Goal: Information Seeking & Learning: Learn about a topic

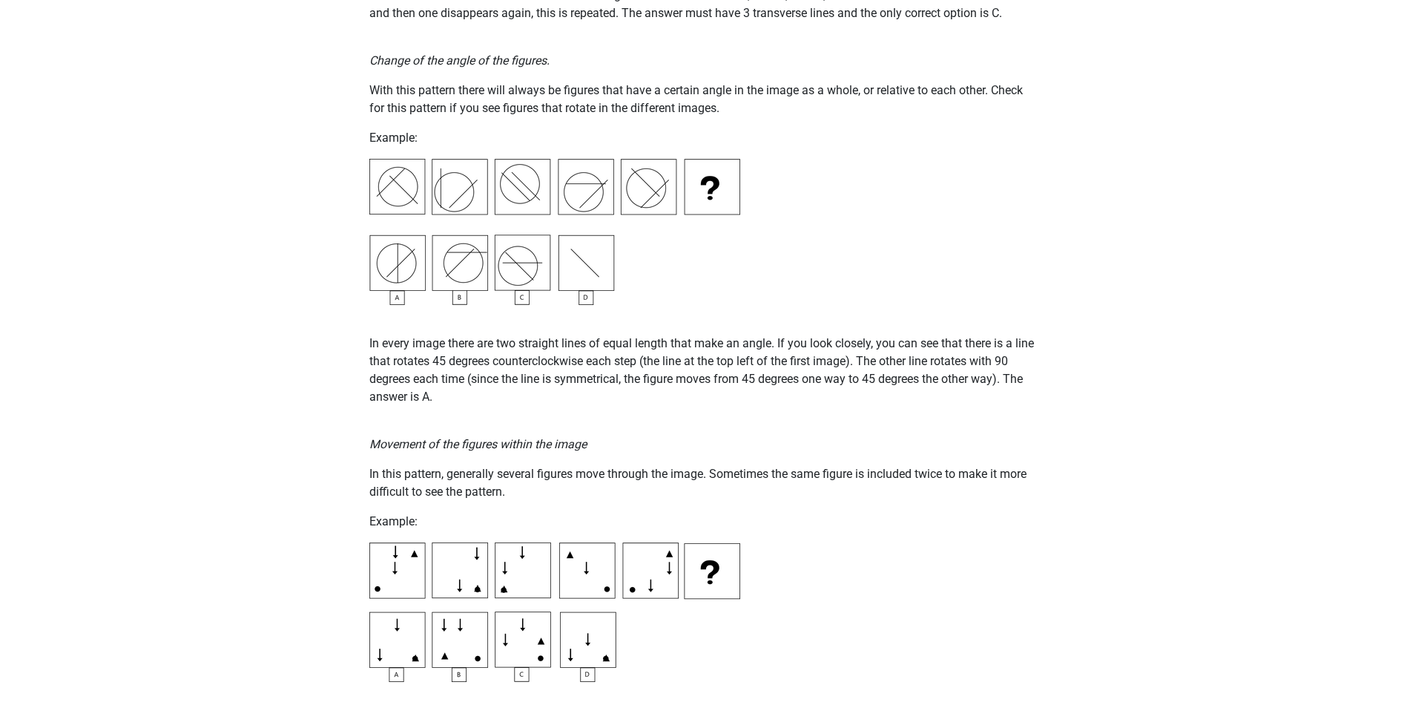
scroll to position [1632, 0]
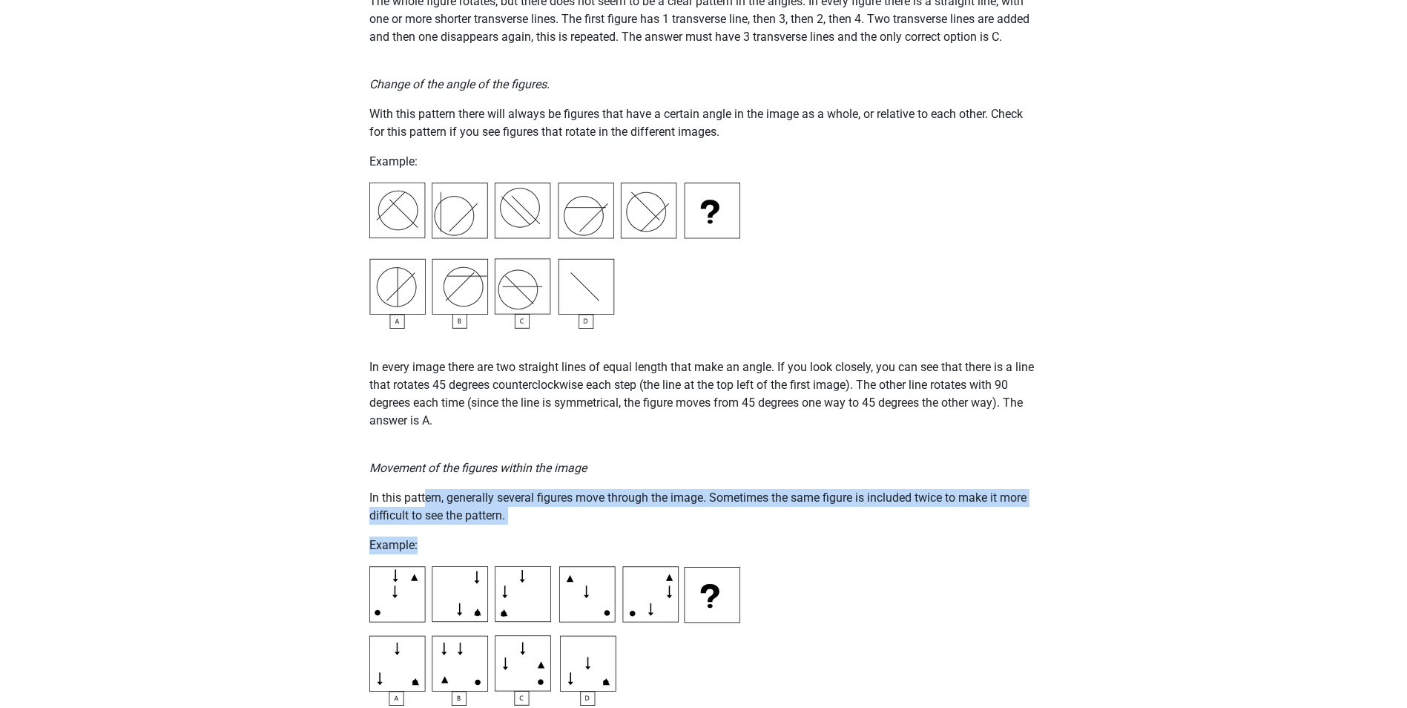
drag, startPoint x: 426, startPoint y: 496, endPoint x: 532, endPoint y: 528, distance: 110.8
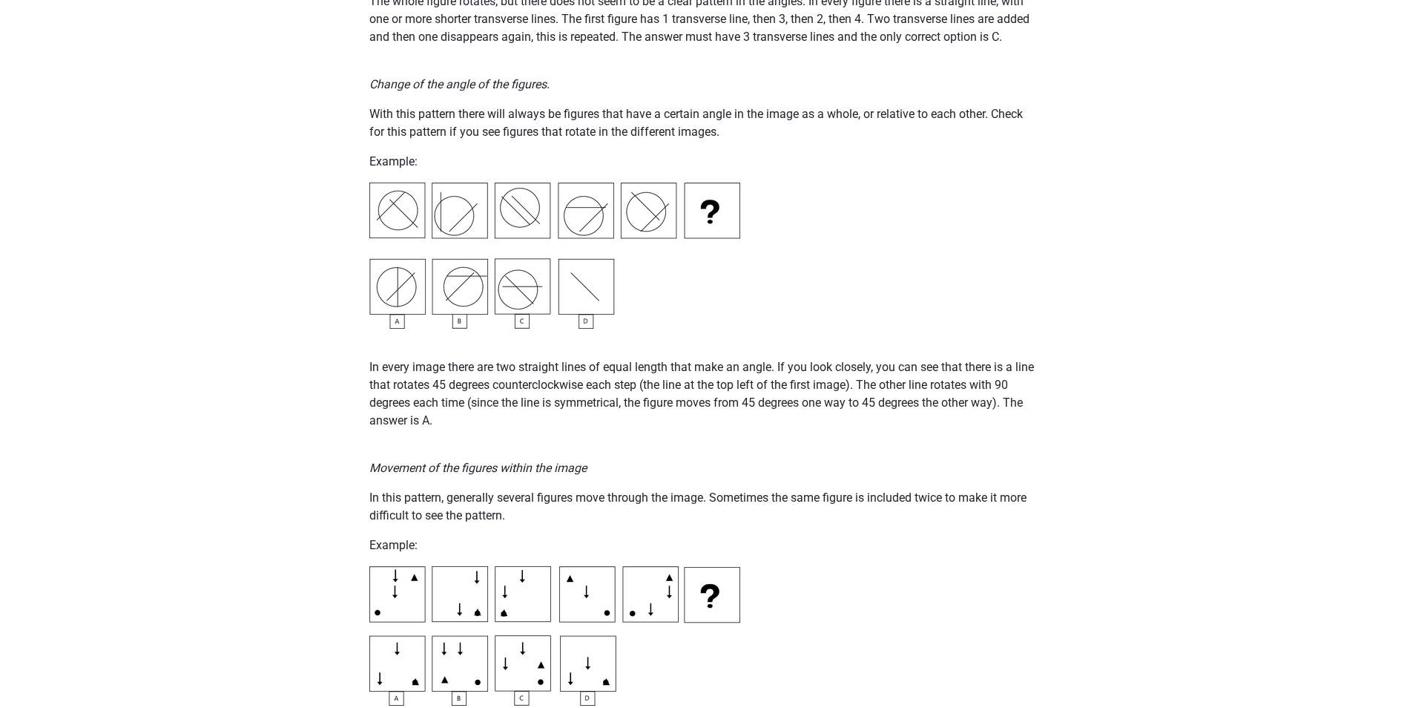
drag, startPoint x: 532, startPoint y: 528, endPoint x: 516, endPoint y: 517, distance: 19.1
click at [516, 517] on p "In this pattern, generally several figures move through the image. Sometimes th…" at bounding box center [703, 507] width 669 height 36
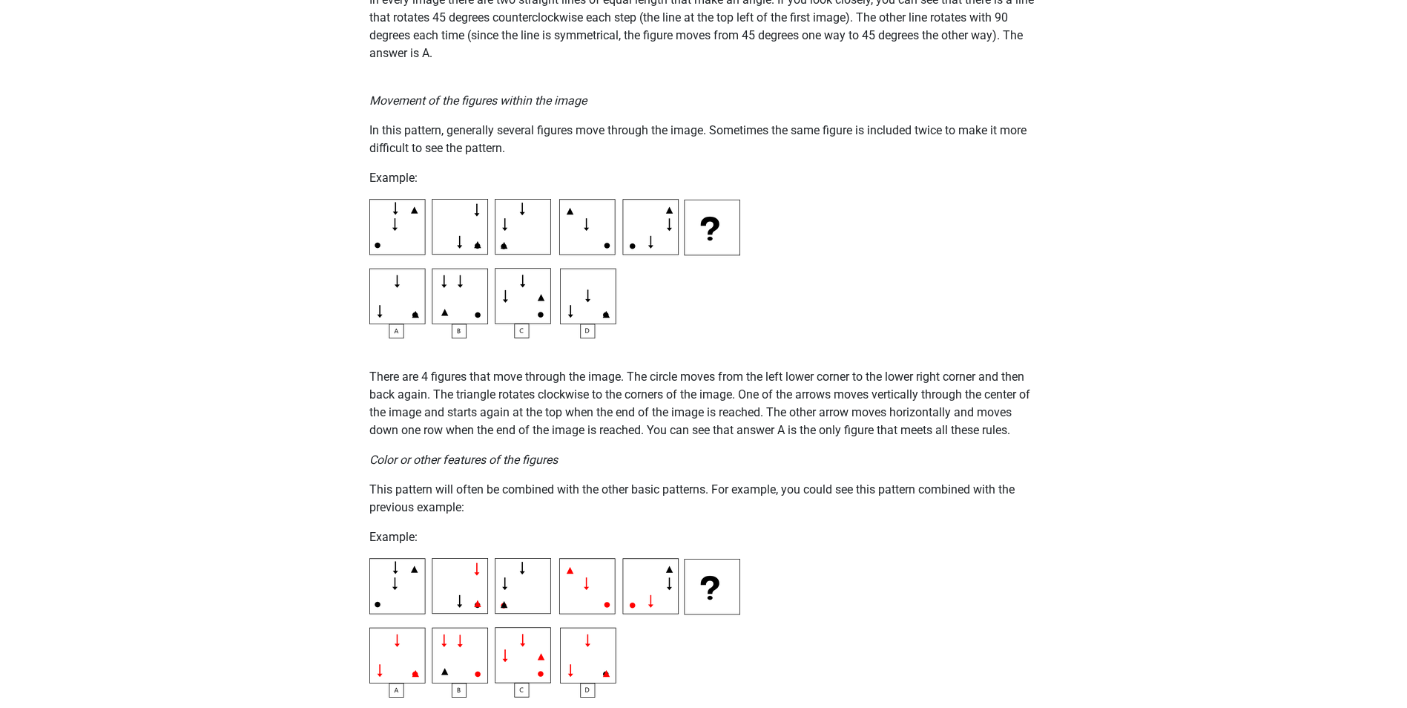
scroll to position [2003, 0]
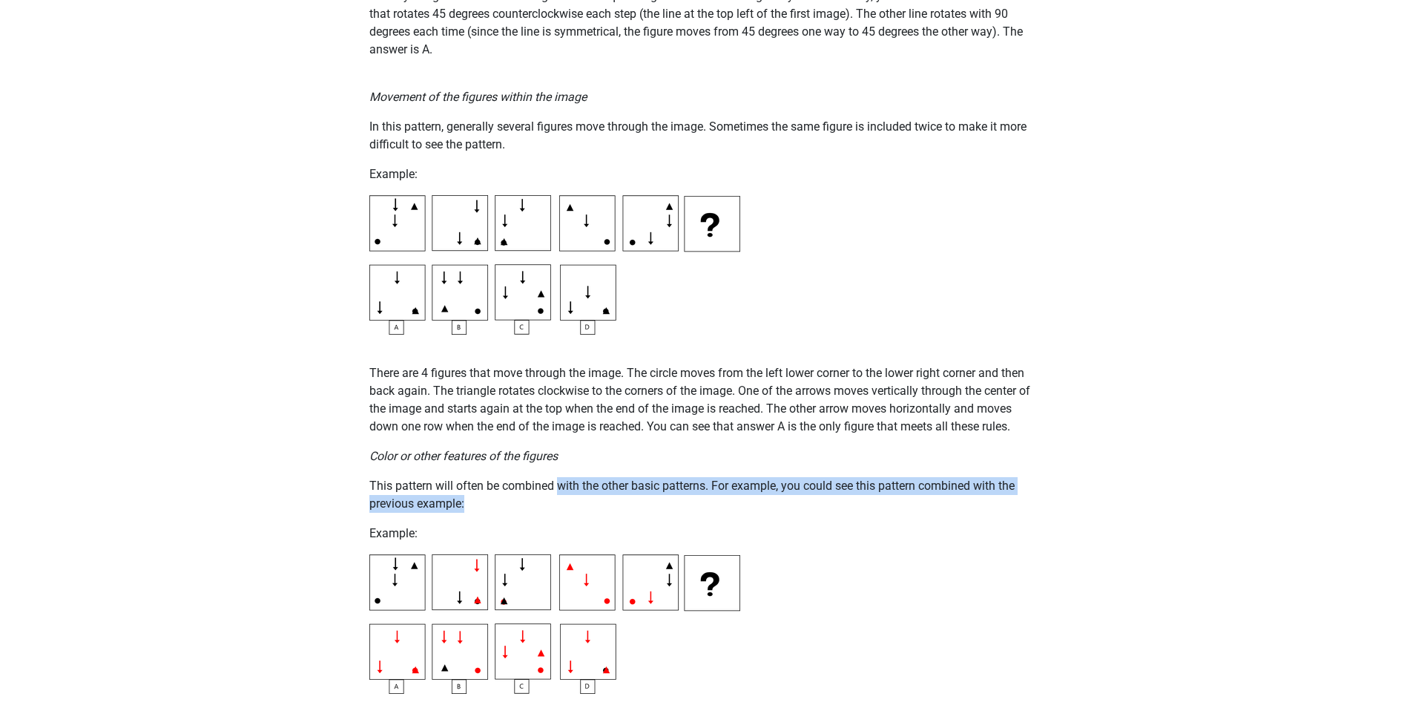
drag, startPoint x: 558, startPoint y: 487, endPoint x: 615, endPoint y: 507, distance: 60.3
click at [615, 507] on p "This pattern will often be combined with the other basic patterns. For example,…" at bounding box center [703, 495] width 669 height 36
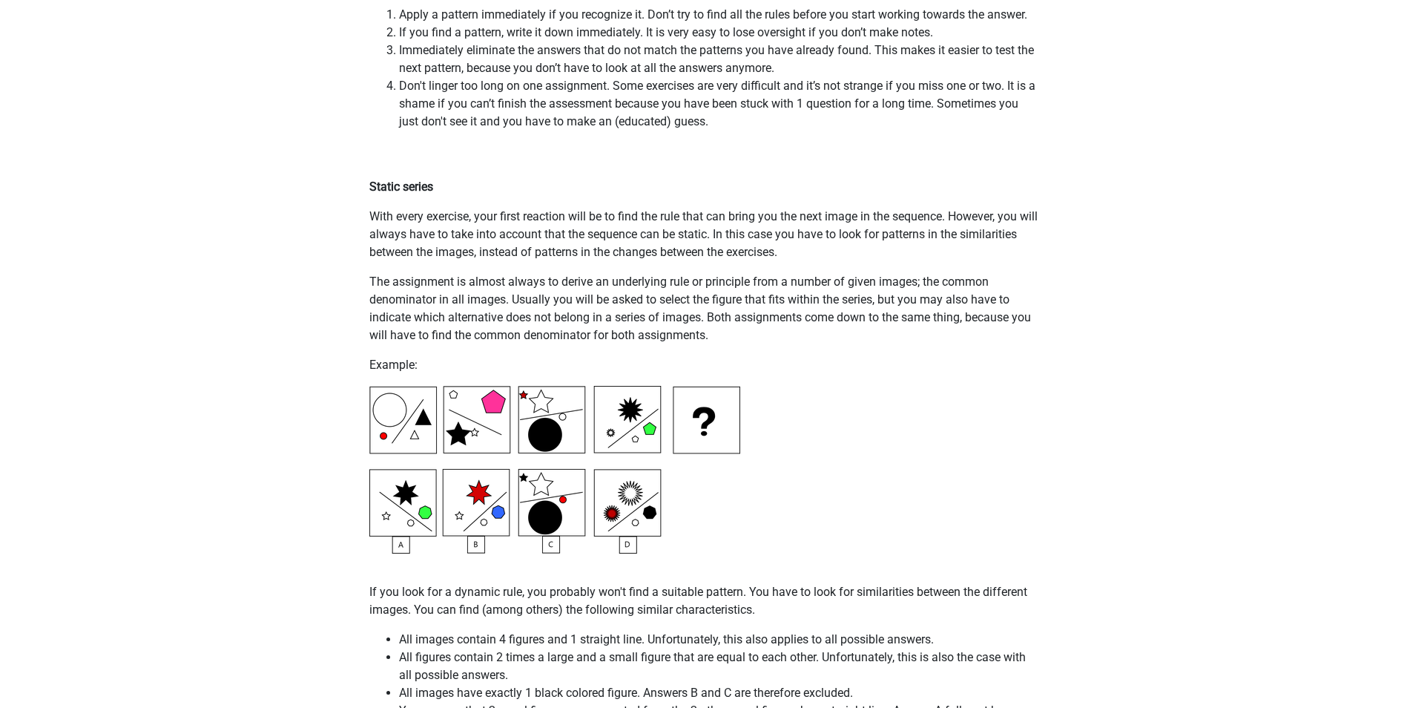
scroll to position [3042, 0]
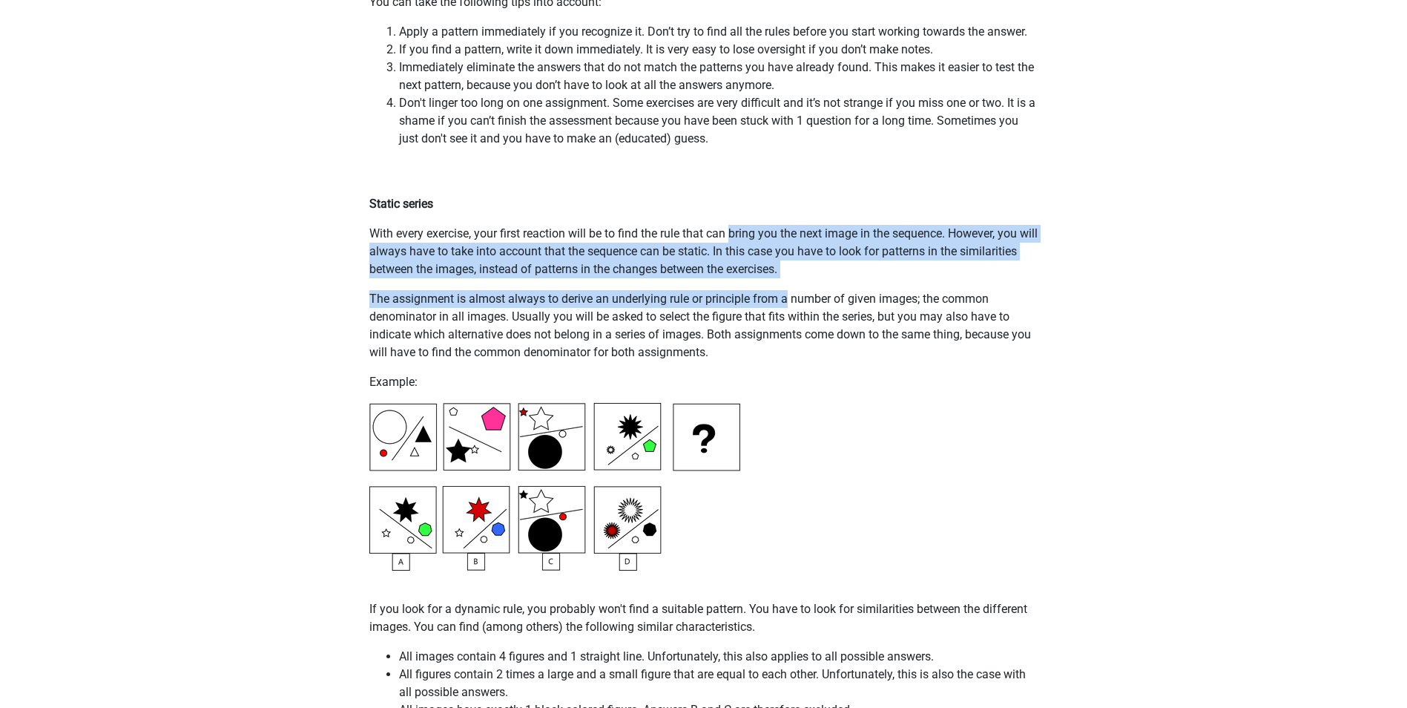
drag, startPoint x: 735, startPoint y: 218, endPoint x: 786, endPoint y: 296, distance: 92.8
click at [786, 296] on p "The assignment is almost always to derive an underlying rule or principle from …" at bounding box center [703, 325] width 669 height 71
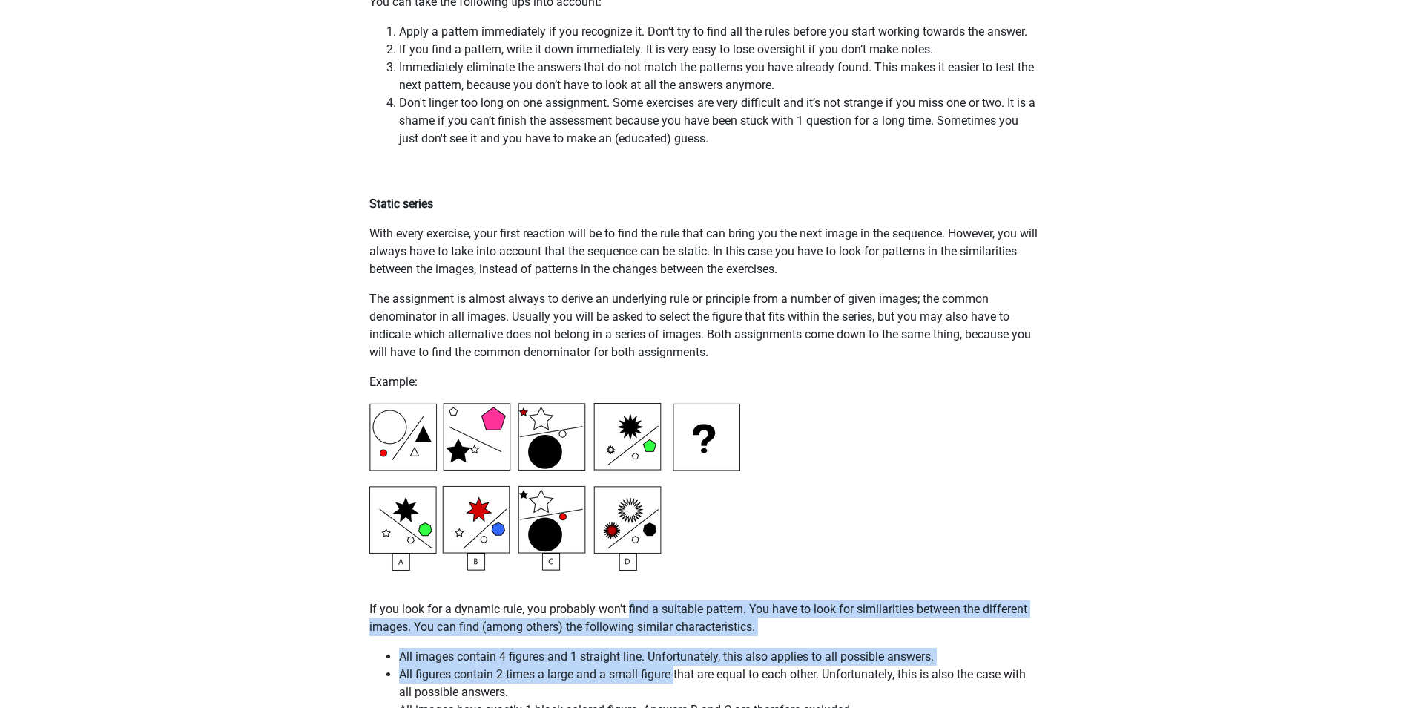
drag, startPoint x: 641, startPoint y: 628, endPoint x: 674, endPoint y: 674, distance: 57.0
click at [674, 674] on li "All figures contain 2 times a large and a small figure that are equal to each o…" at bounding box center [719, 684] width 640 height 36
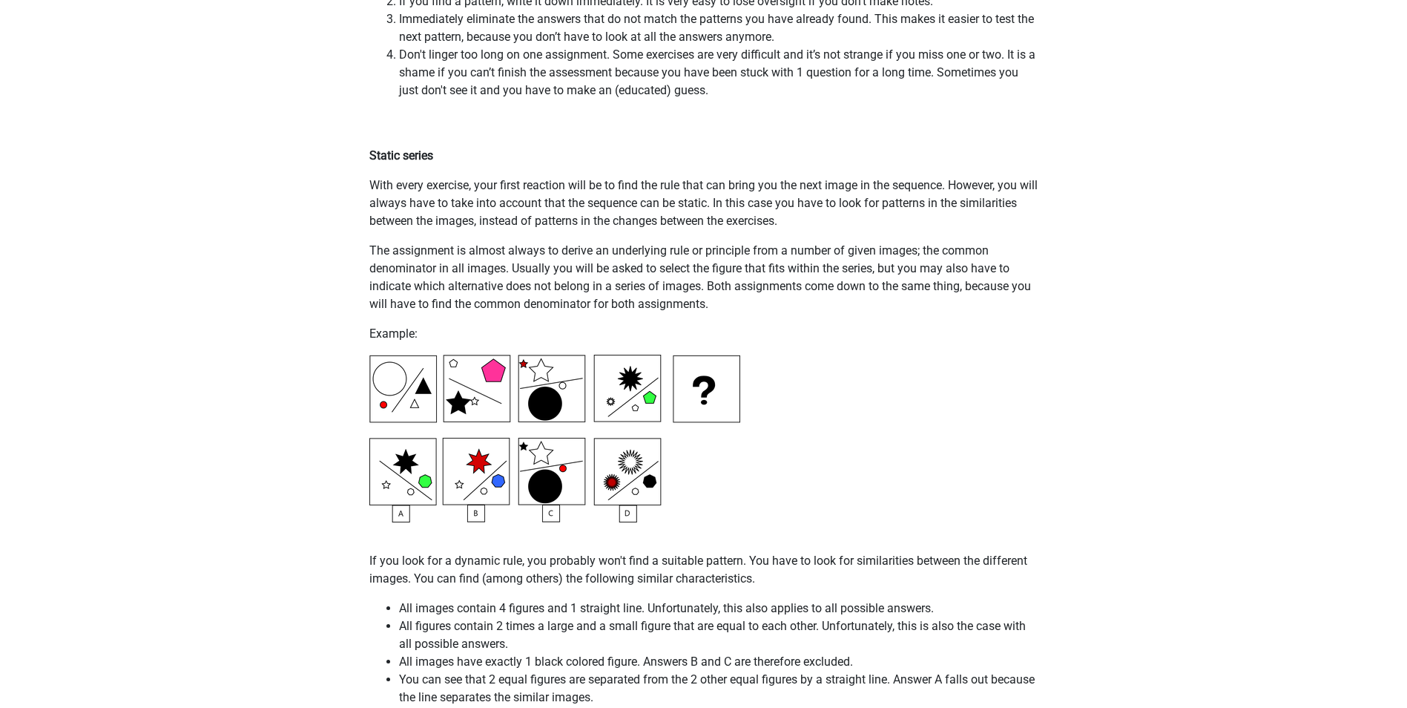
scroll to position [3116, 0]
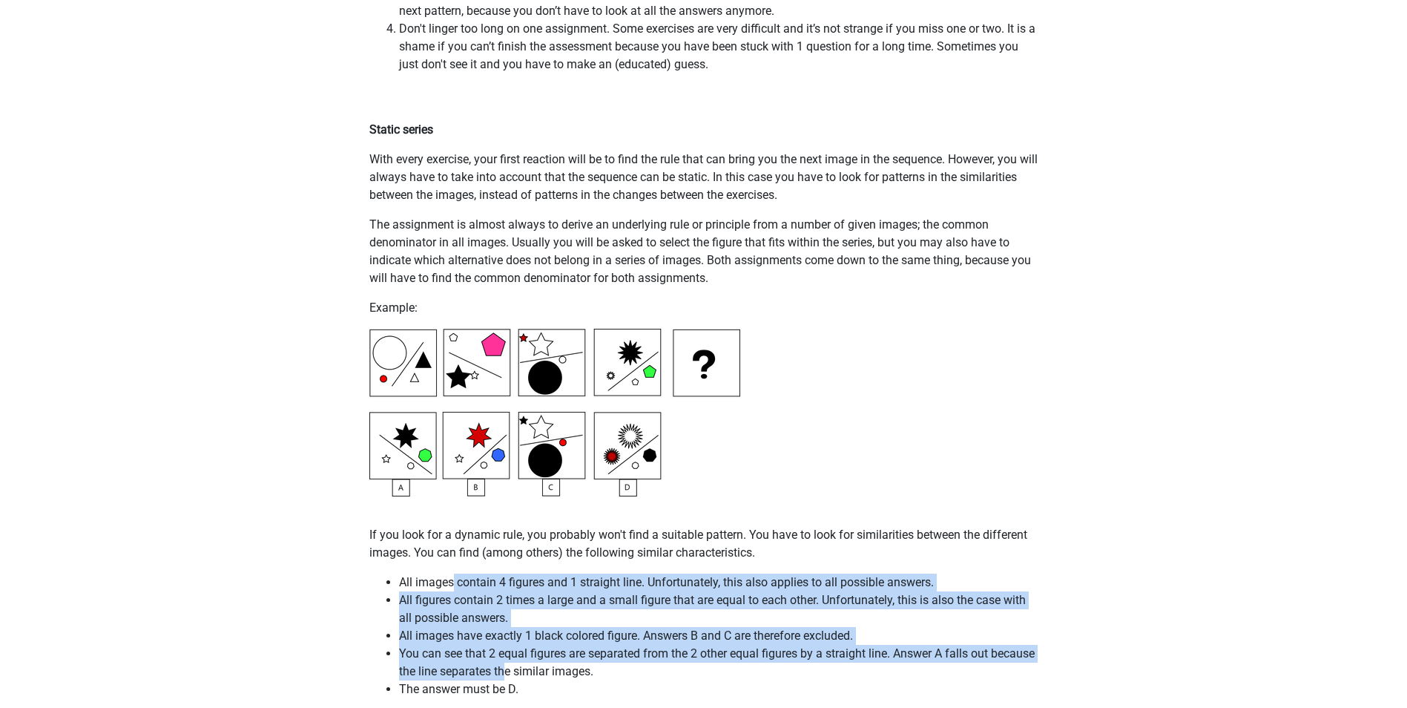
drag, startPoint x: 455, startPoint y: 563, endPoint x: 553, endPoint y: 674, distance: 148.2
click at [553, 674] on li "You can see that 2 equal figures are separated from the 2 other equal figures b…" at bounding box center [719, 663] width 640 height 36
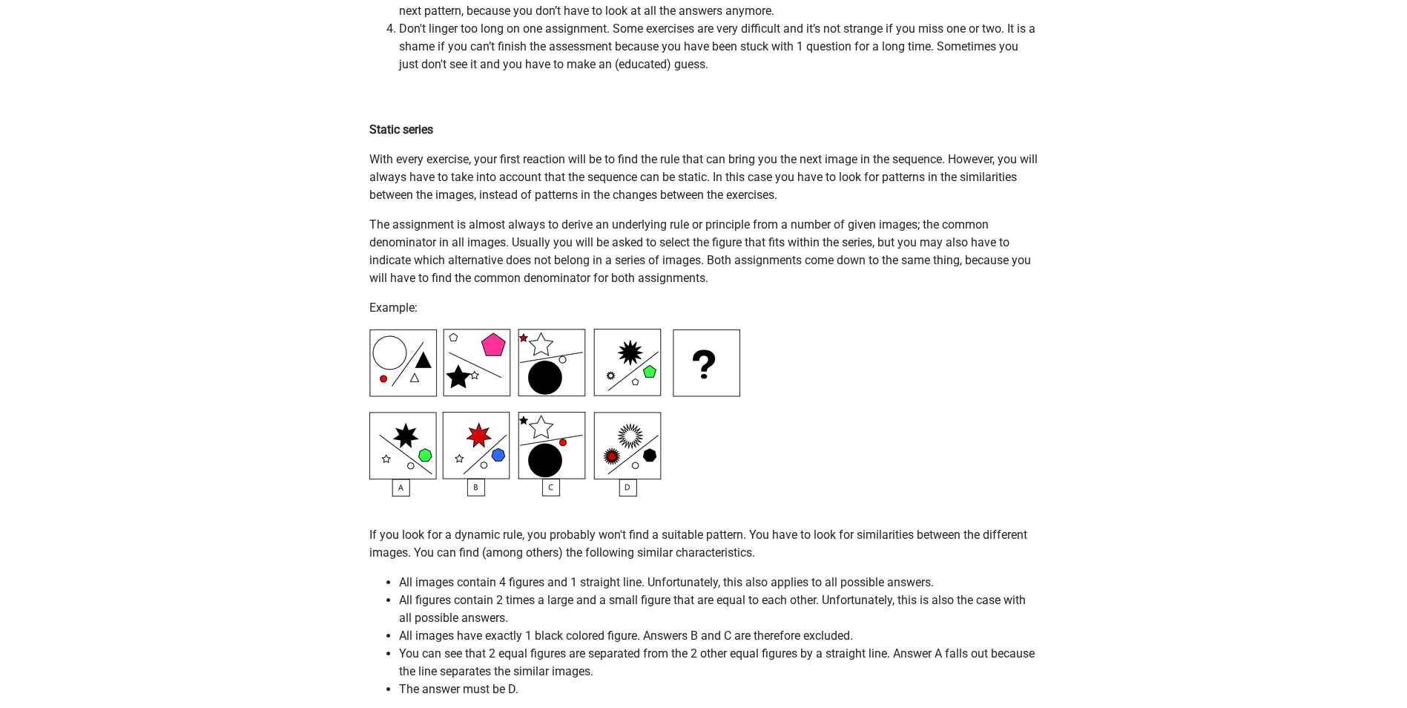
drag, startPoint x: 534, startPoint y: 657, endPoint x: 454, endPoint y: 648, distance: 80.7
drag, startPoint x: 454, startPoint y: 648, endPoint x: 327, endPoint y: 576, distance: 145.9
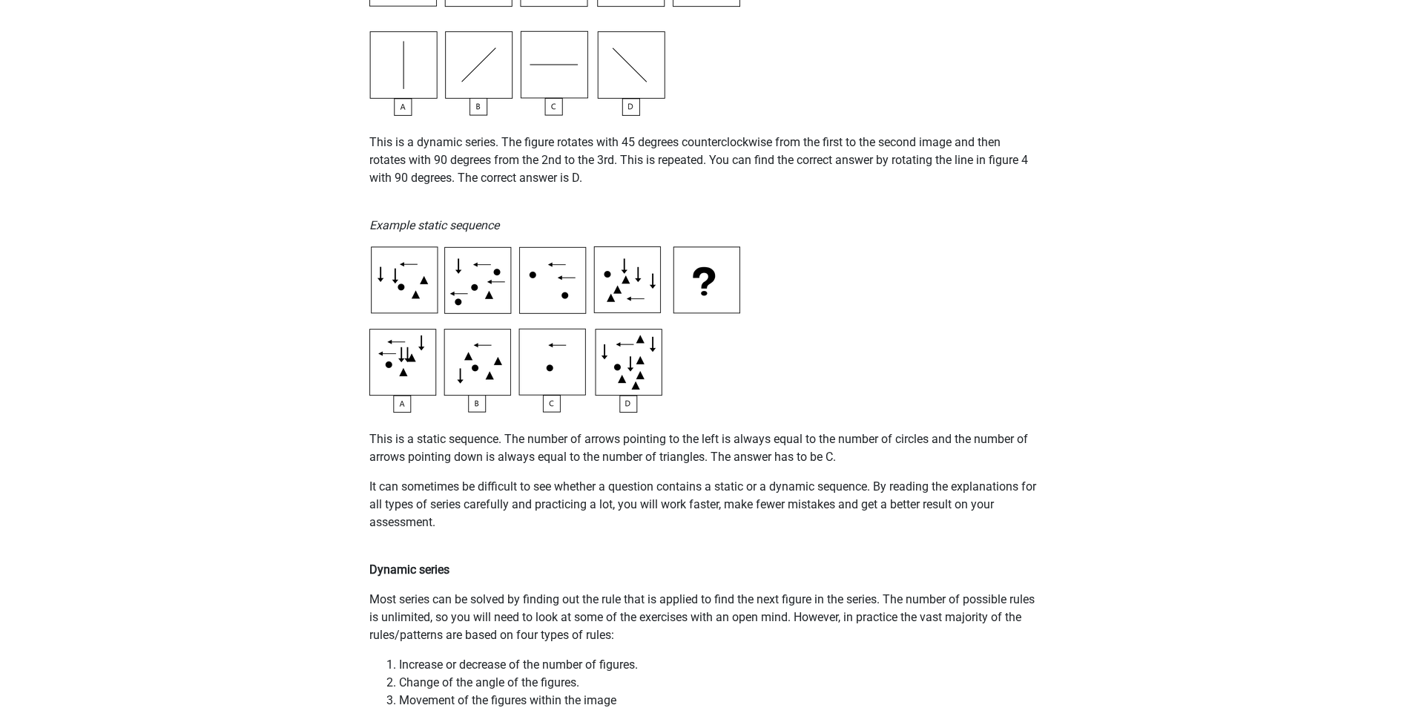
scroll to position [0, 0]
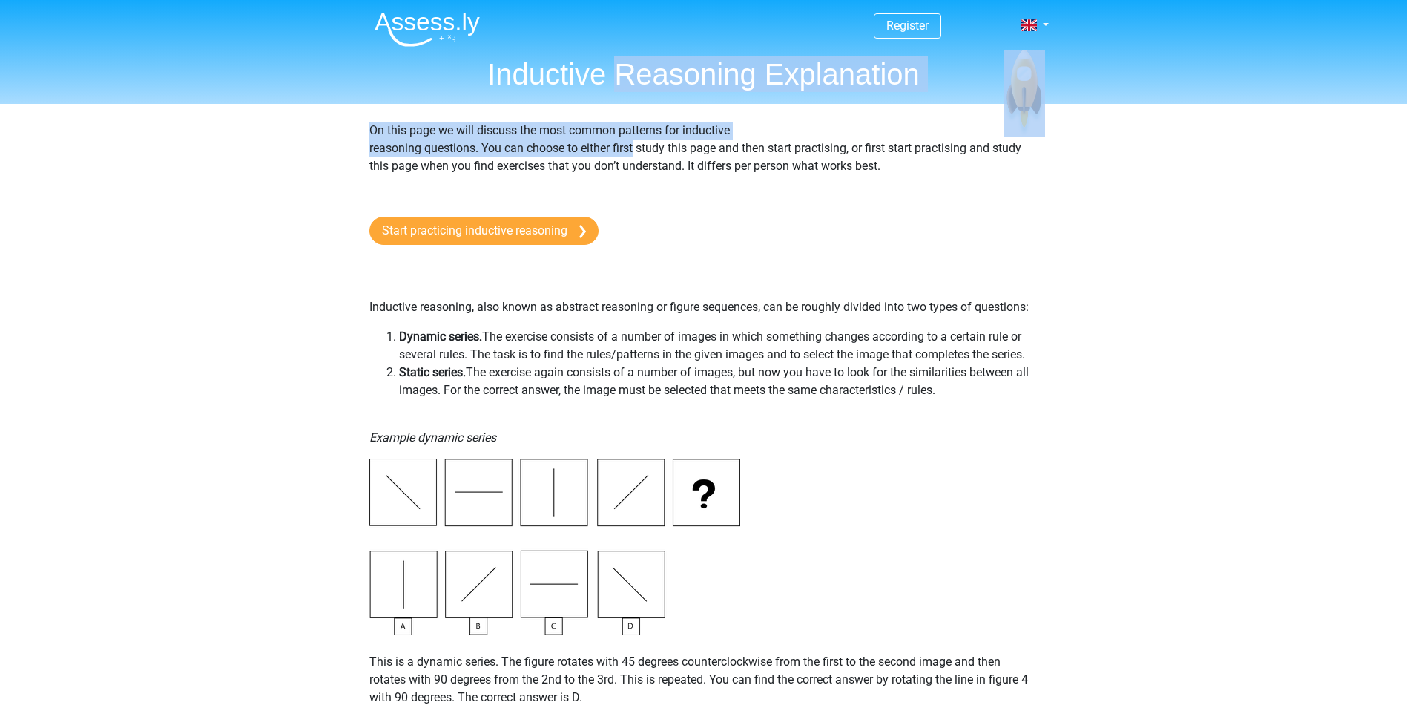
drag, startPoint x: 615, startPoint y: 84, endPoint x: 635, endPoint y: 149, distance: 68.3
click at [635, 149] on p "On this page we will discuss the most common patterns for inductive reasoning q…" at bounding box center [703, 157] width 669 height 71
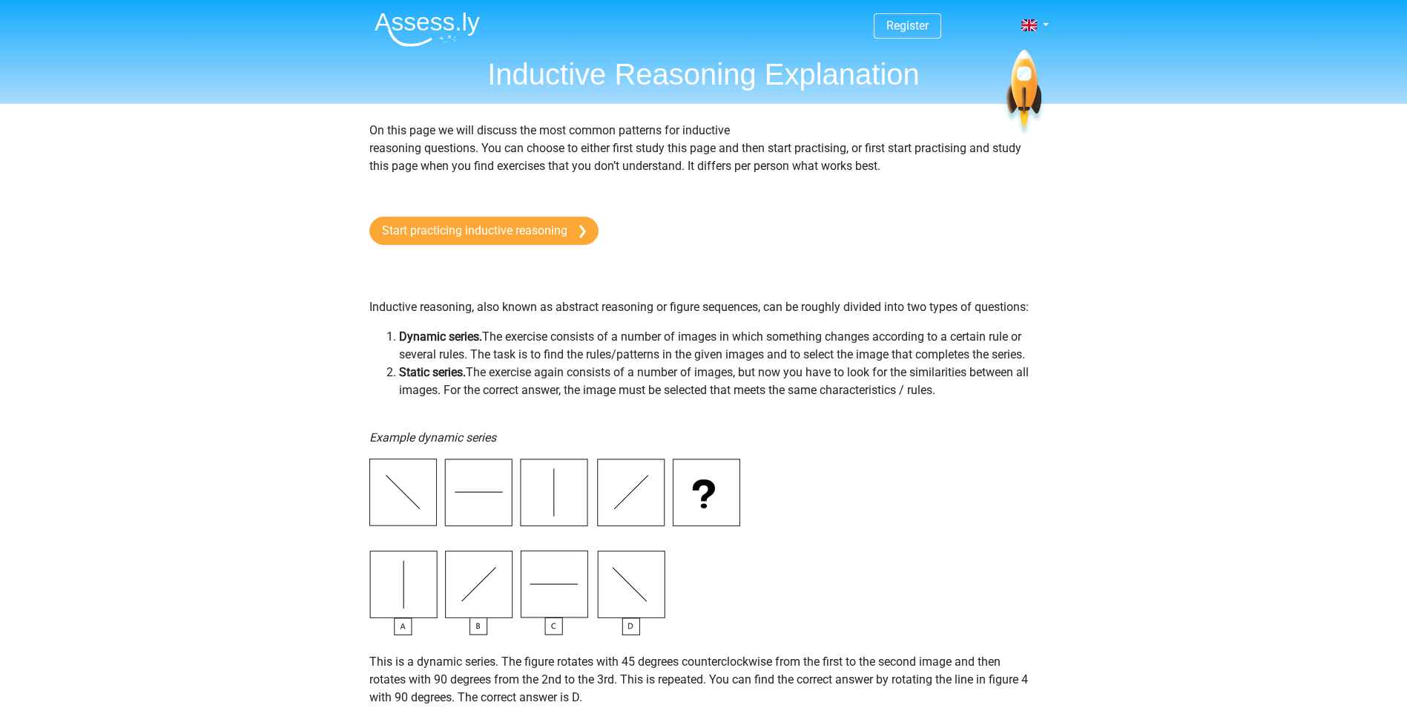
click at [464, 21] on img at bounding box center [427, 29] width 105 height 35
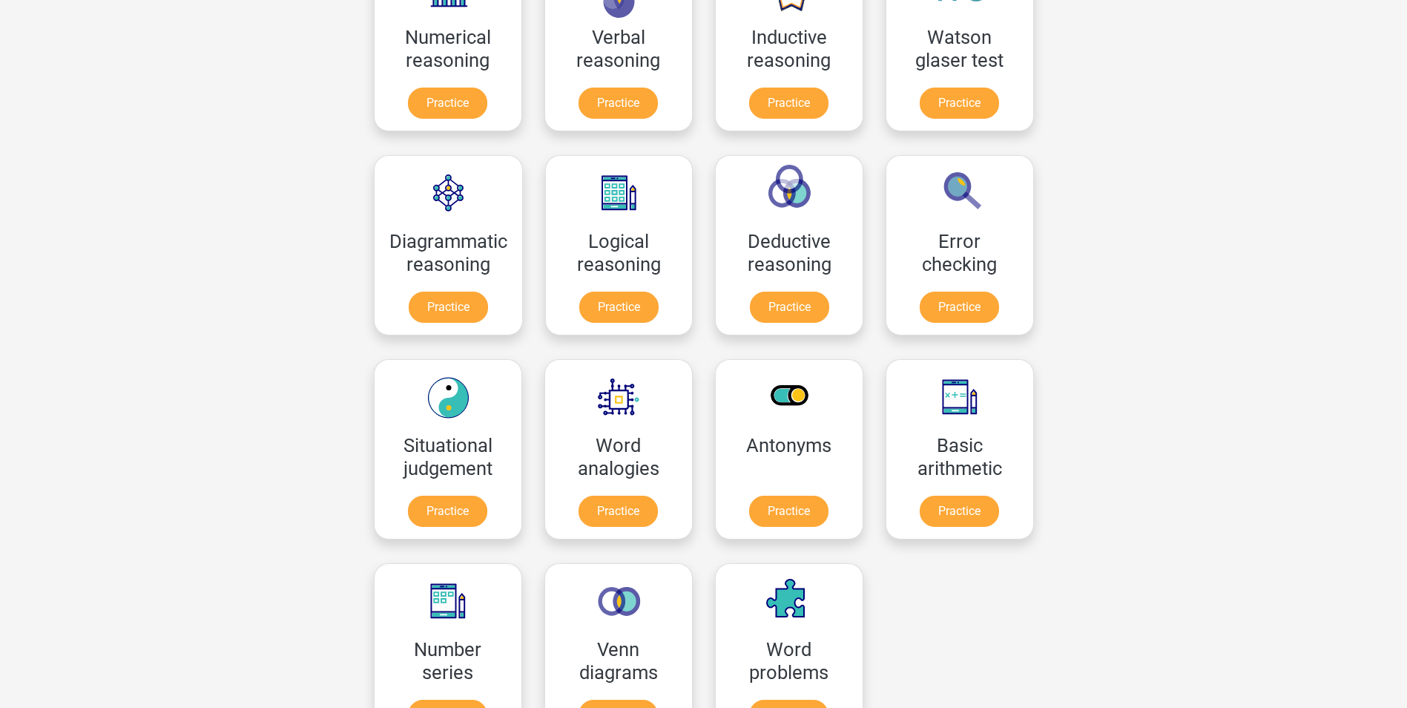
scroll to position [371, 0]
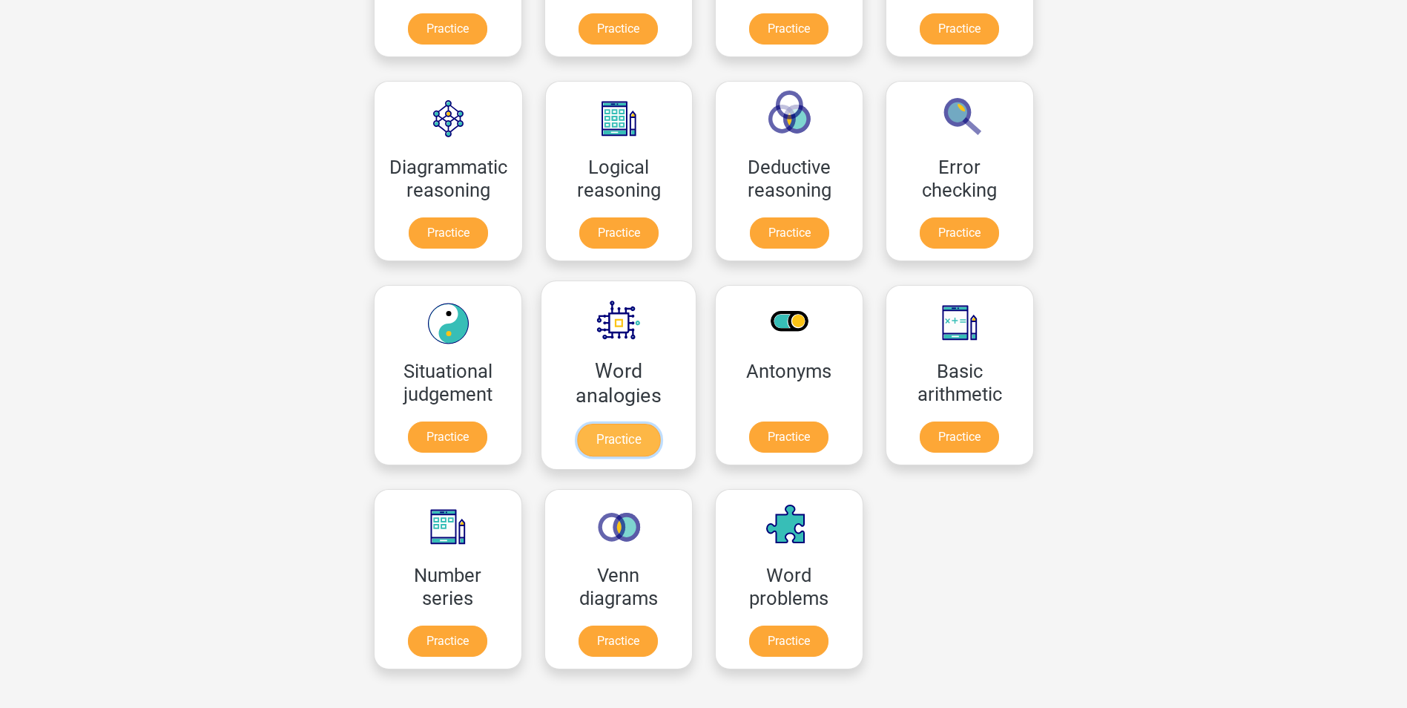
click at [625, 452] on link "Practice" at bounding box center [617, 440] width 83 height 33
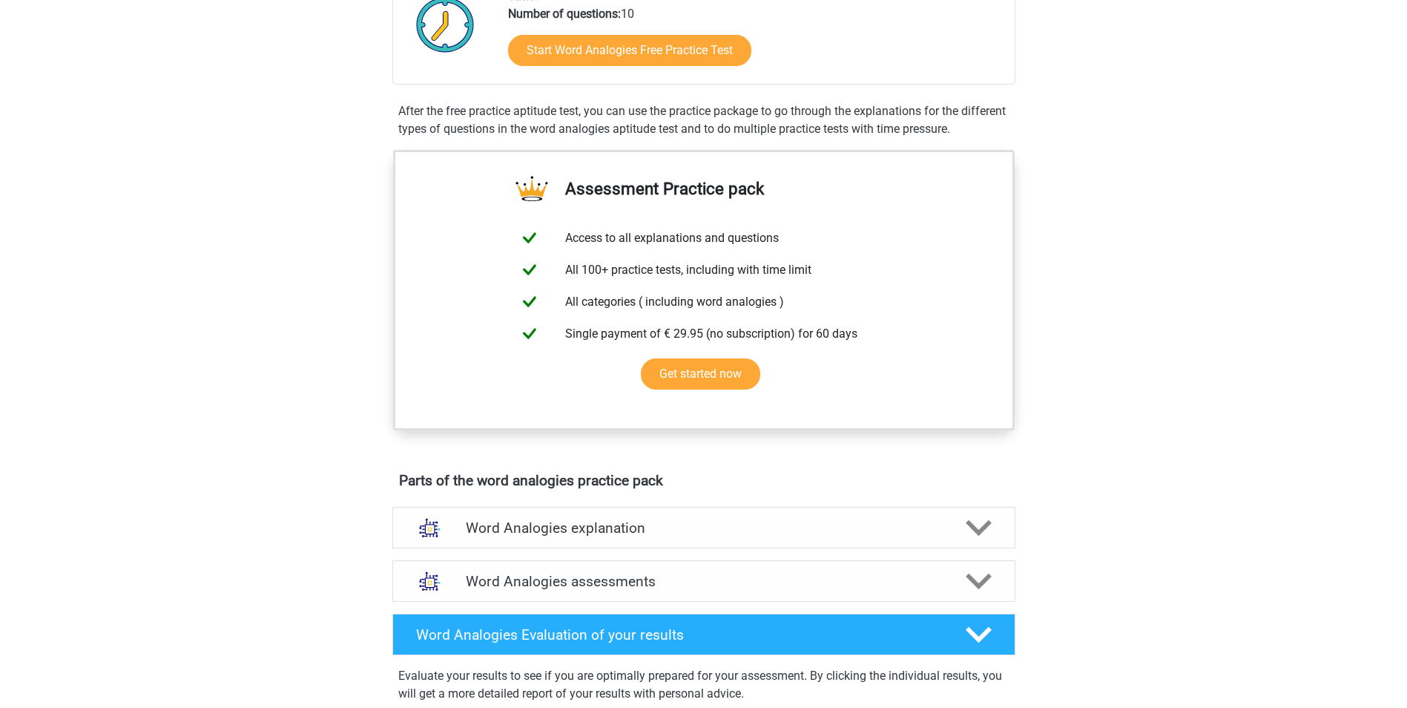
scroll to position [74, 0]
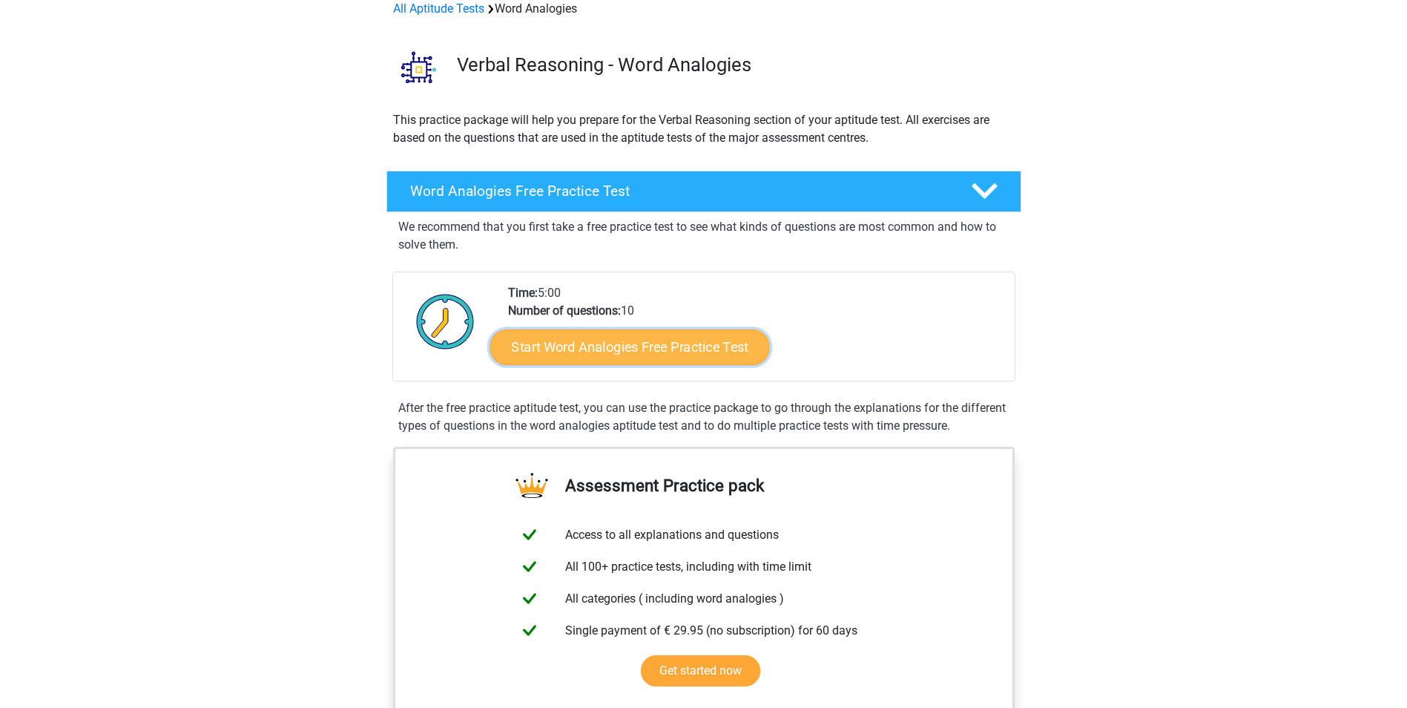
click at [629, 338] on link "Start Word Analogies Free Practice Test" at bounding box center [630, 347] width 280 height 36
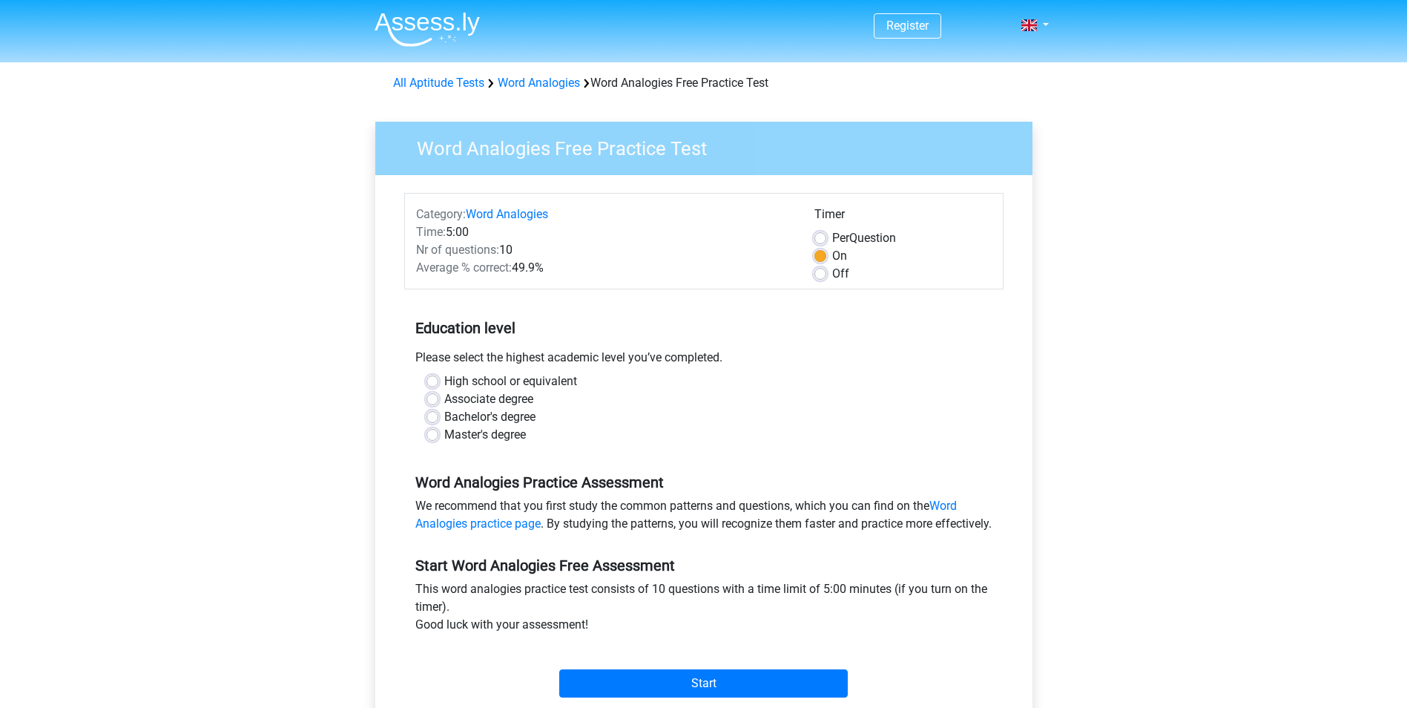
click at [444, 384] on label "High school or equivalent" at bounding box center [510, 381] width 133 height 18
click at [438, 384] on input "High school or equivalent" at bounding box center [433, 379] width 12 height 15
radio input "true"
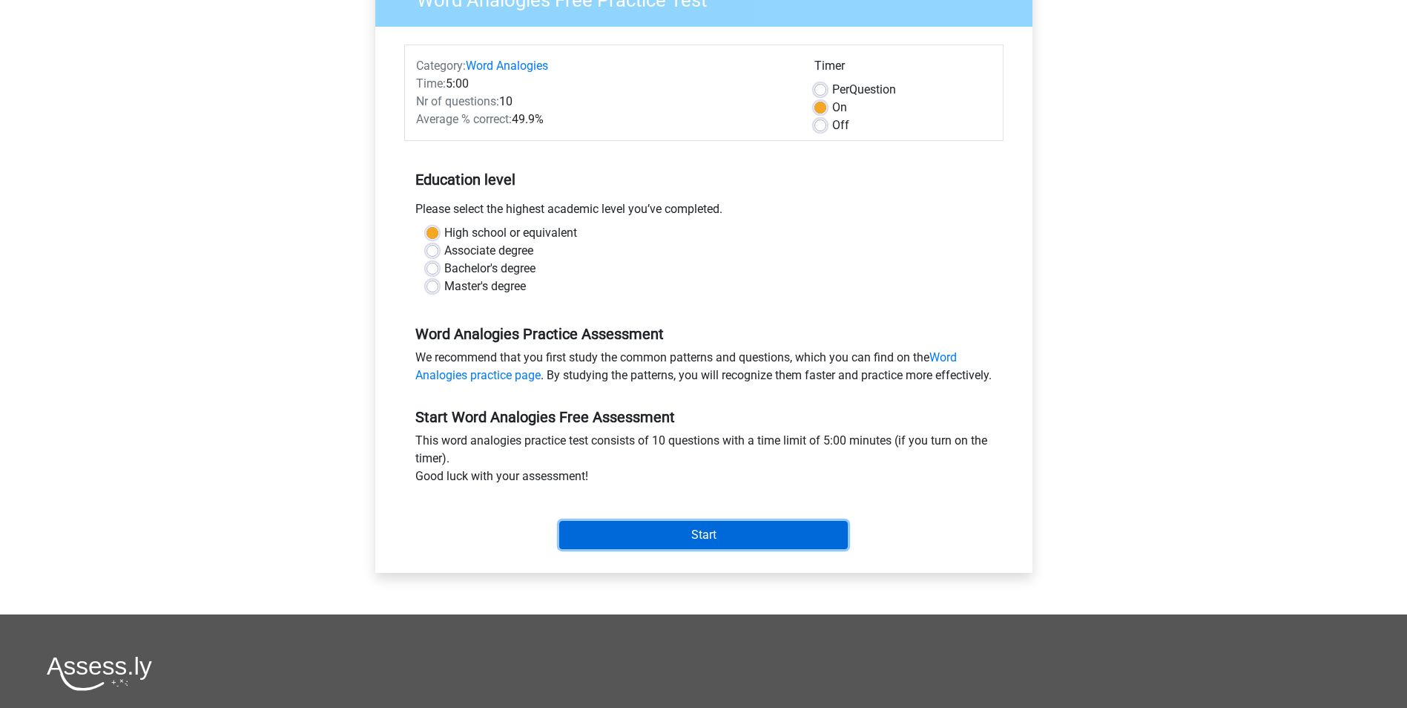
click at [657, 549] on input "Start" at bounding box center [703, 535] width 289 height 28
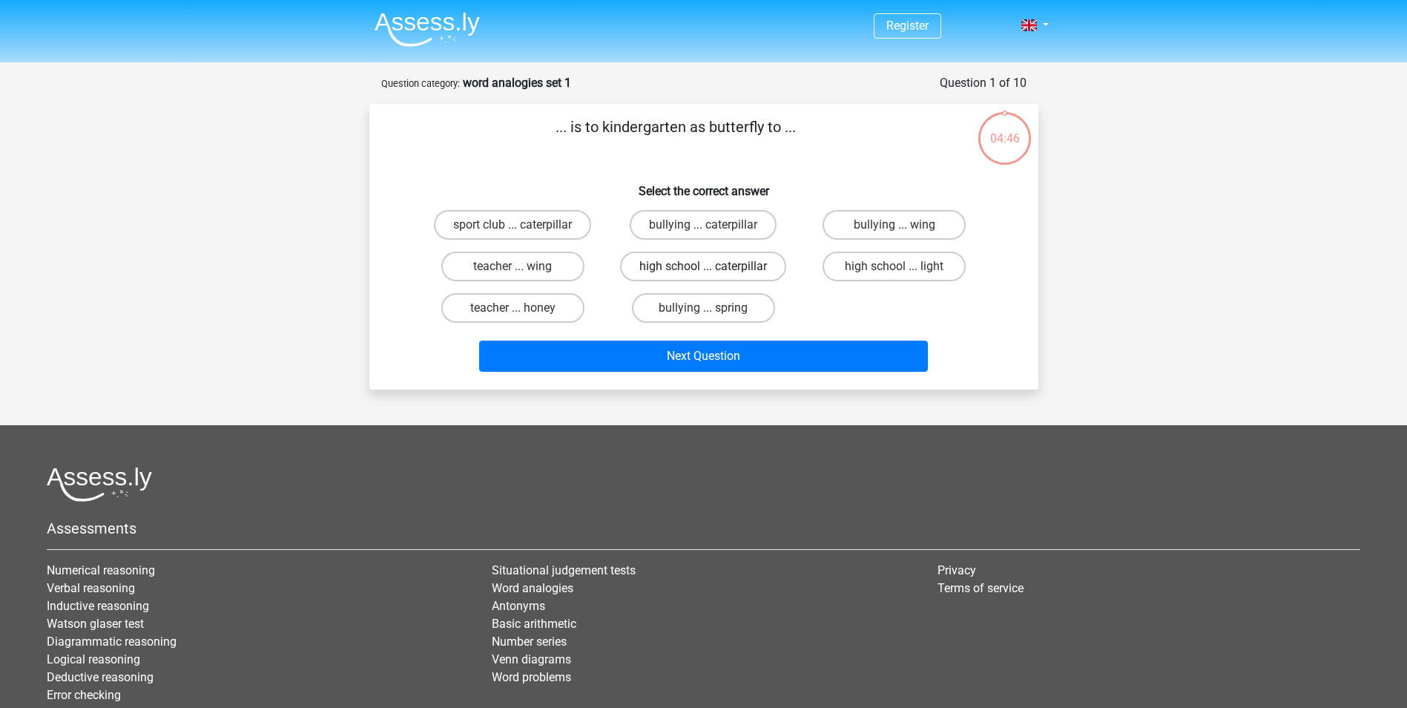
click at [734, 265] on label "high school ... caterpillar" at bounding box center [703, 267] width 166 height 30
click at [713, 266] on input "high school ... caterpillar" at bounding box center [708, 271] width 10 height 10
radio input "true"
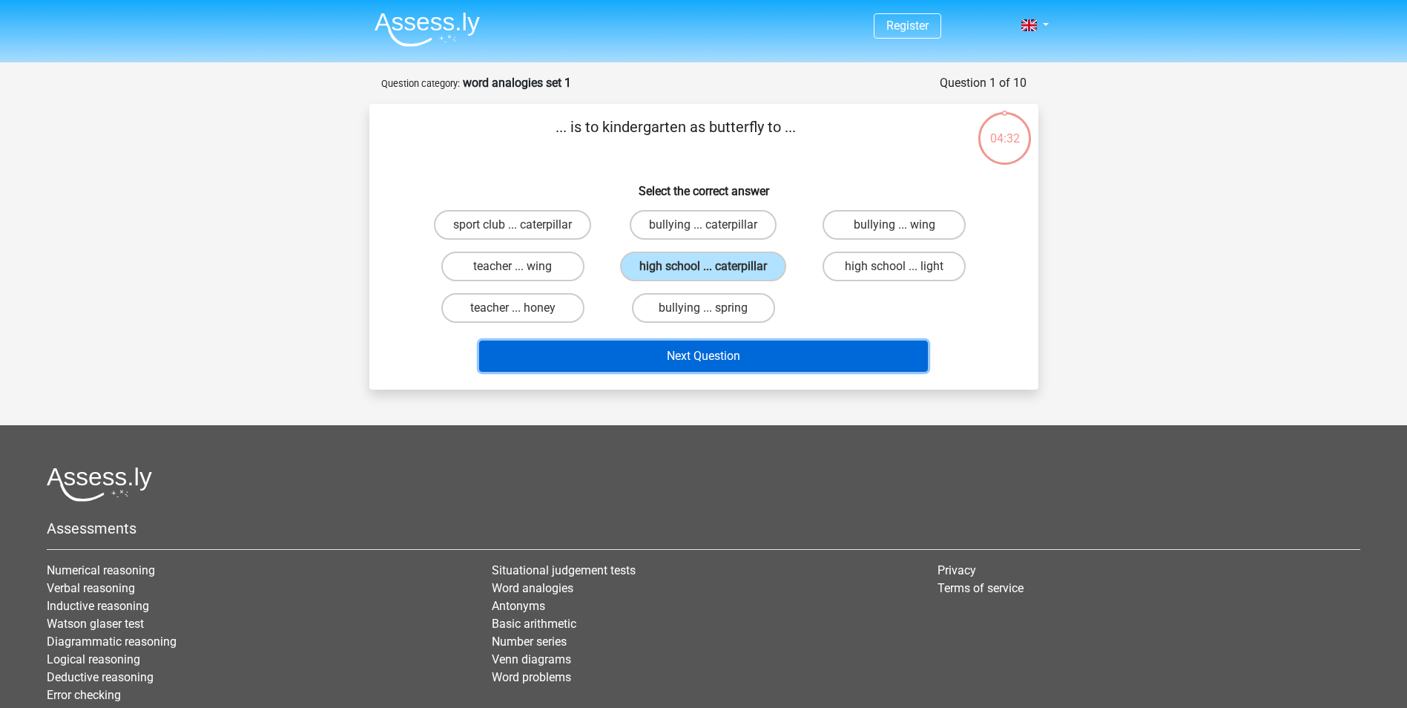
click at [751, 352] on button "Next Question" at bounding box center [703, 356] width 449 height 31
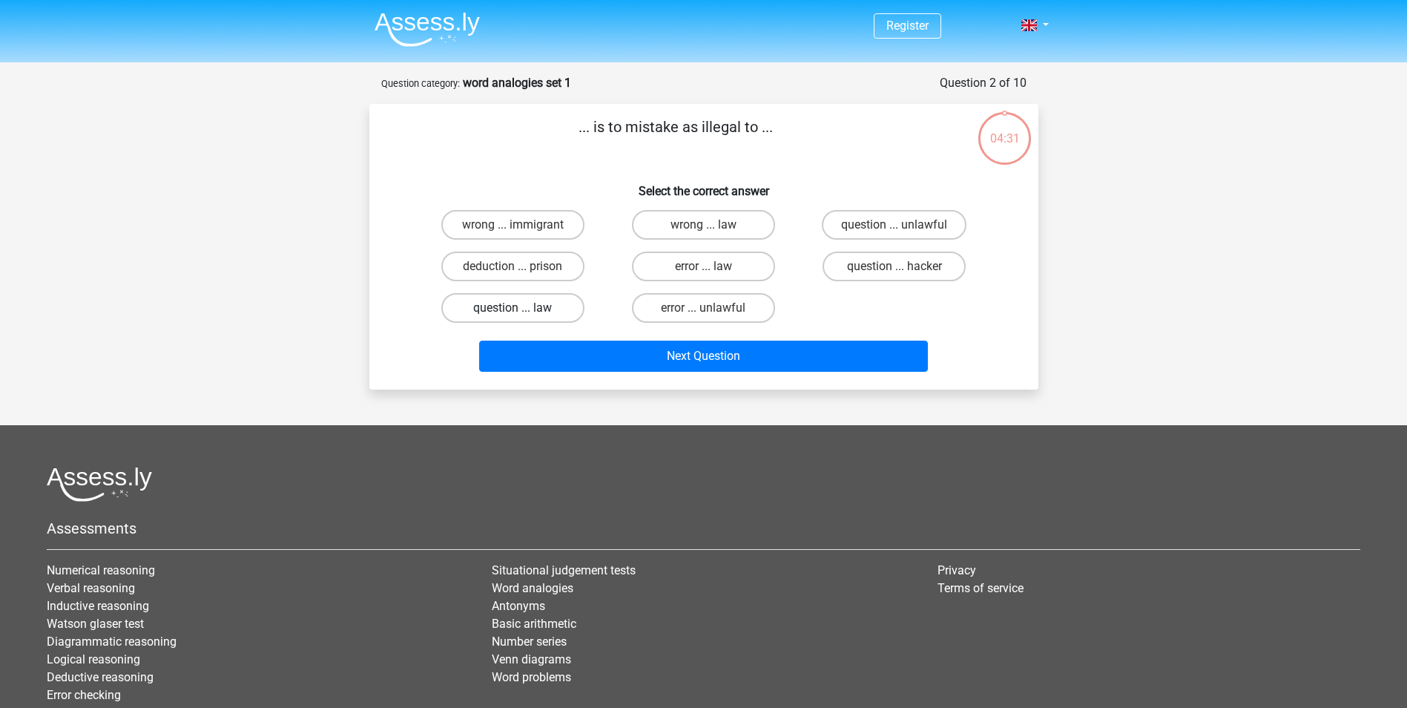
scroll to position [74, 0]
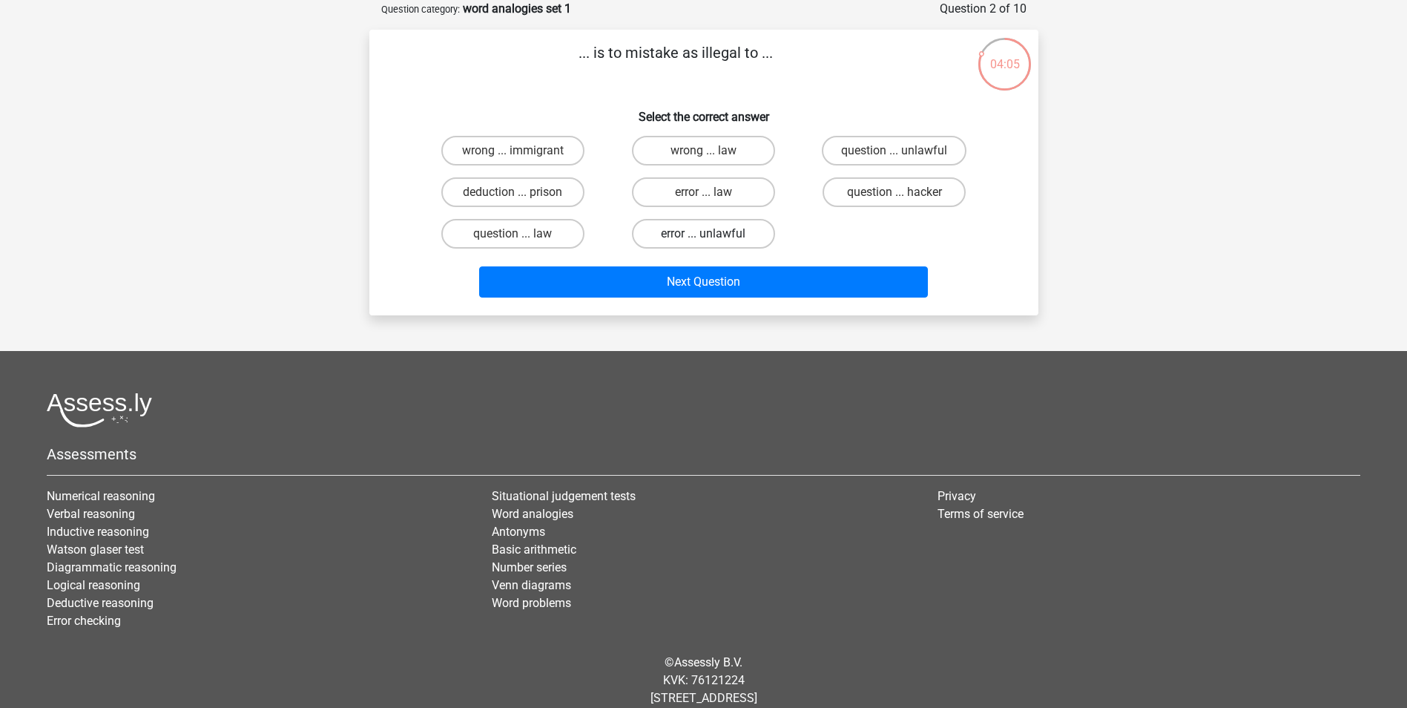
click at [749, 233] on label "error ... unlawful" at bounding box center [703, 234] width 143 height 30
click at [713, 234] on input "error ... unlawful" at bounding box center [708, 239] width 10 height 10
radio input "true"
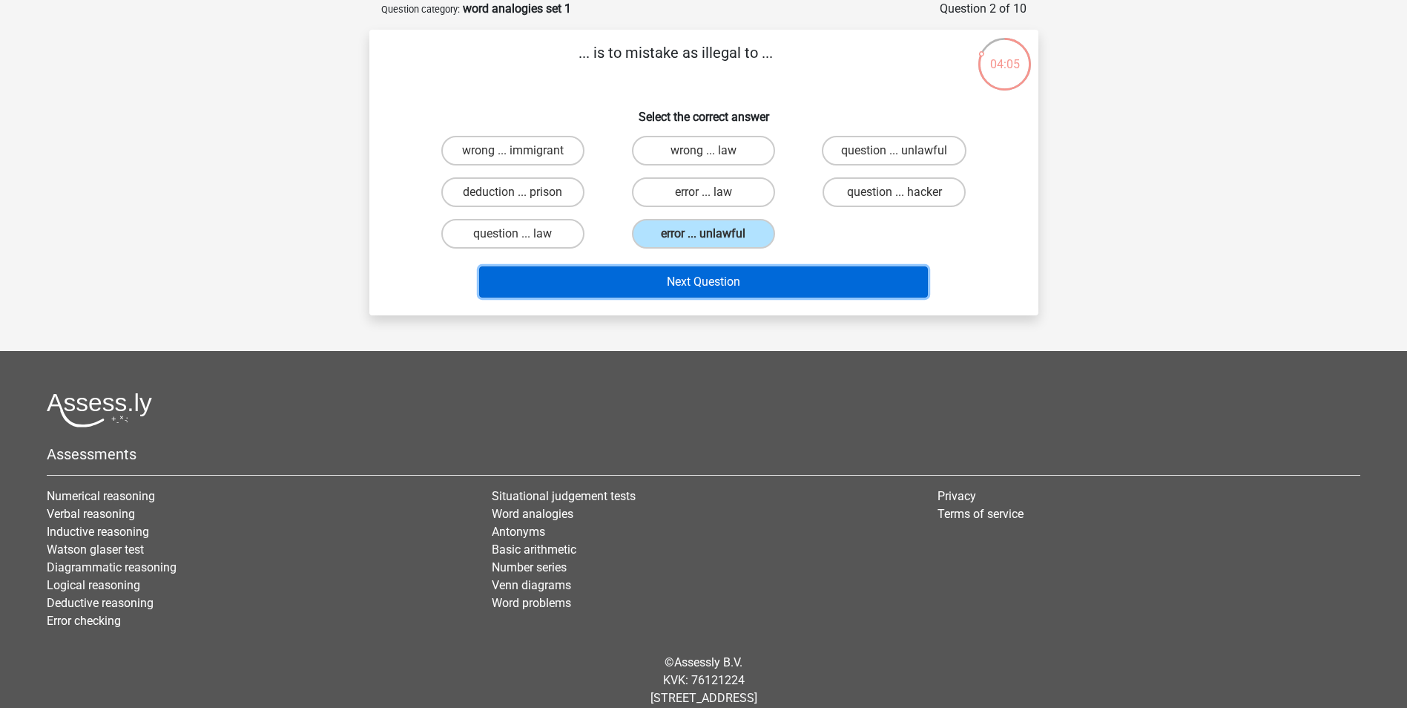
click at [774, 298] on button "Next Question" at bounding box center [703, 281] width 449 height 31
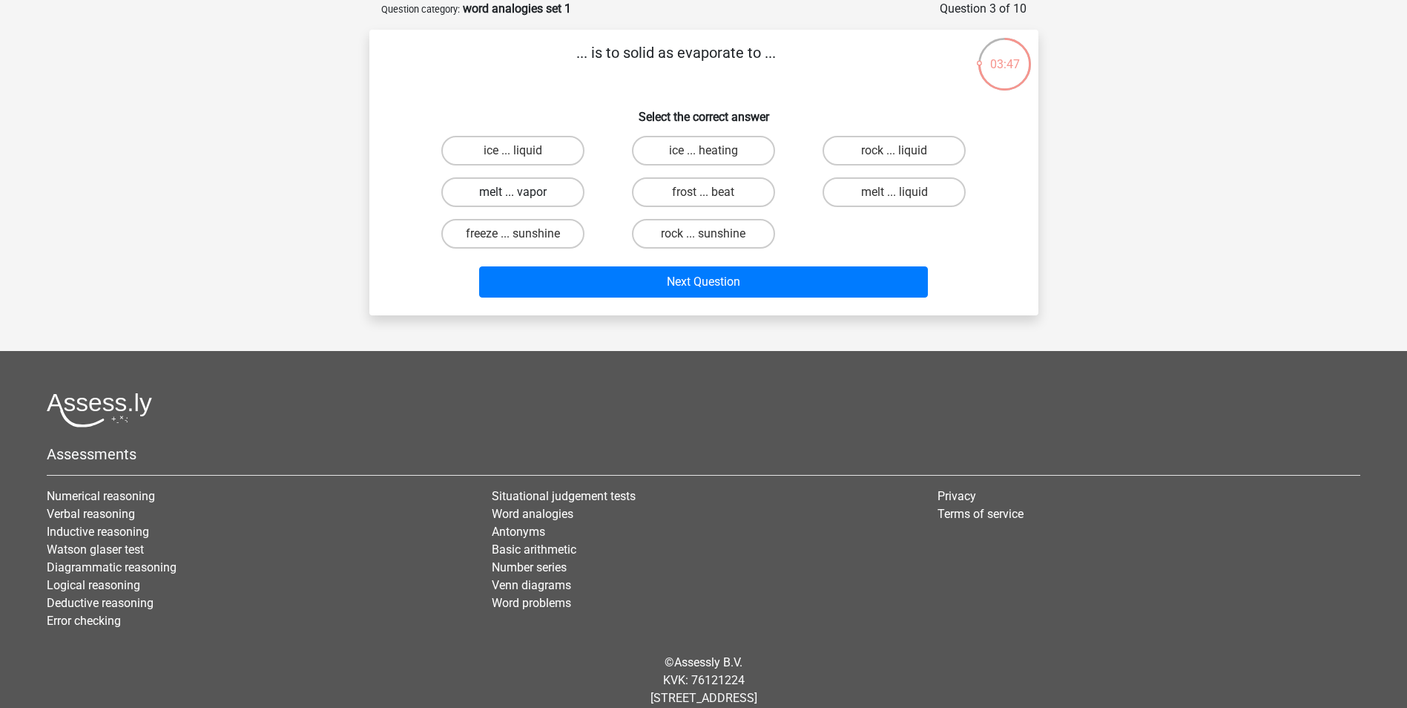
click at [545, 194] on label "melt ... vapor" at bounding box center [512, 192] width 143 height 30
click at [522, 194] on input "melt ... vapor" at bounding box center [518, 197] width 10 height 10
radio input "true"
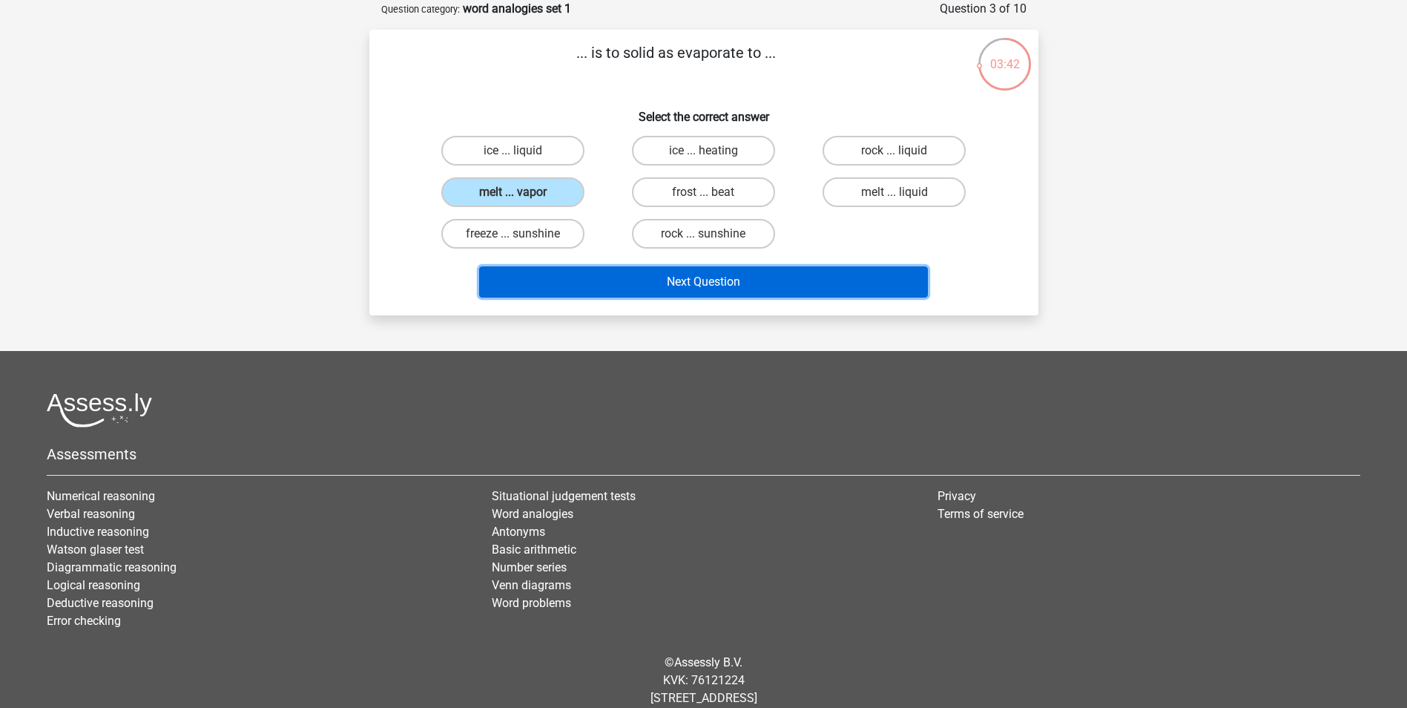
click at [688, 273] on button "Next Question" at bounding box center [703, 281] width 449 height 31
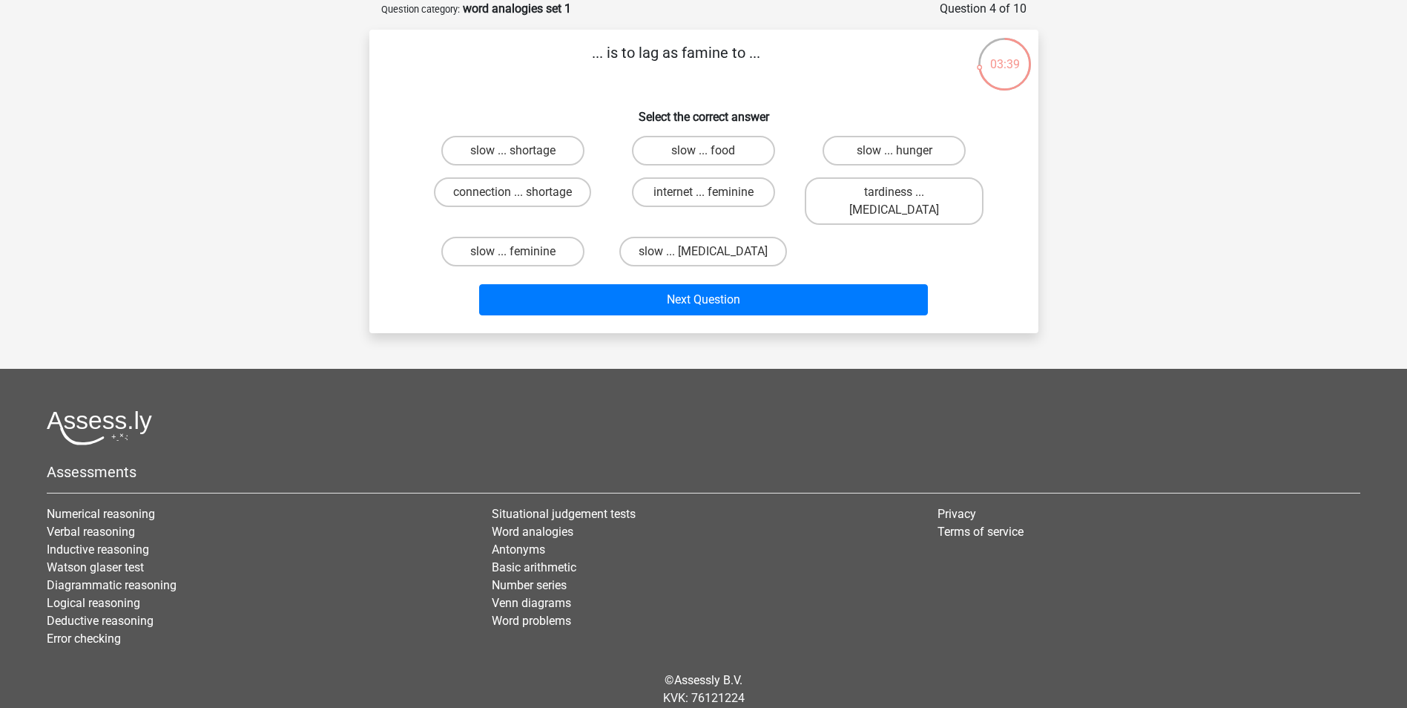
drag, startPoint x: 633, startPoint y: 54, endPoint x: 736, endPoint y: 55, distance: 103.1
click at [736, 55] on p "... is to lag as famine to ..." at bounding box center [676, 64] width 566 height 45
drag, startPoint x: 736, startPoint y: 55, endPoint x: 703, endPoint y: 63, distance: 33.7
click at [703, 63] on p "... is to lag as famine to ..." at bounding box center [676, 64] width 566 height 45
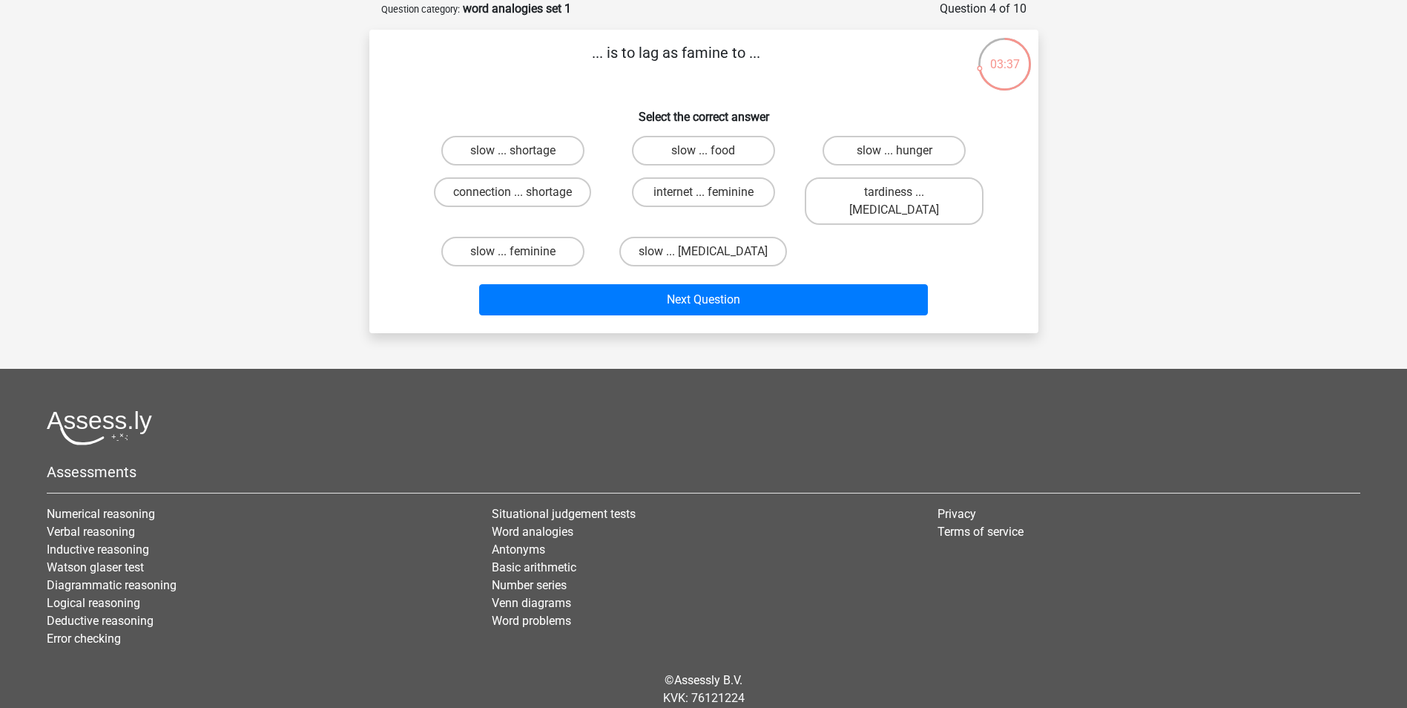
drag, startPoint x: 703, startPoint y: 63, endPoint x: 395, endPoint y: 91, distance: 309.2
drag, startPoint x: 395, startPoint y: 91, endPoint x: 283, endPoint y: 231, distance: 179.9
click at [389, 36] on div "... is to lag as famine to ... Select the correct answer slow ... shortage slow…" at bounding box center [703, 181] width 669 height 303
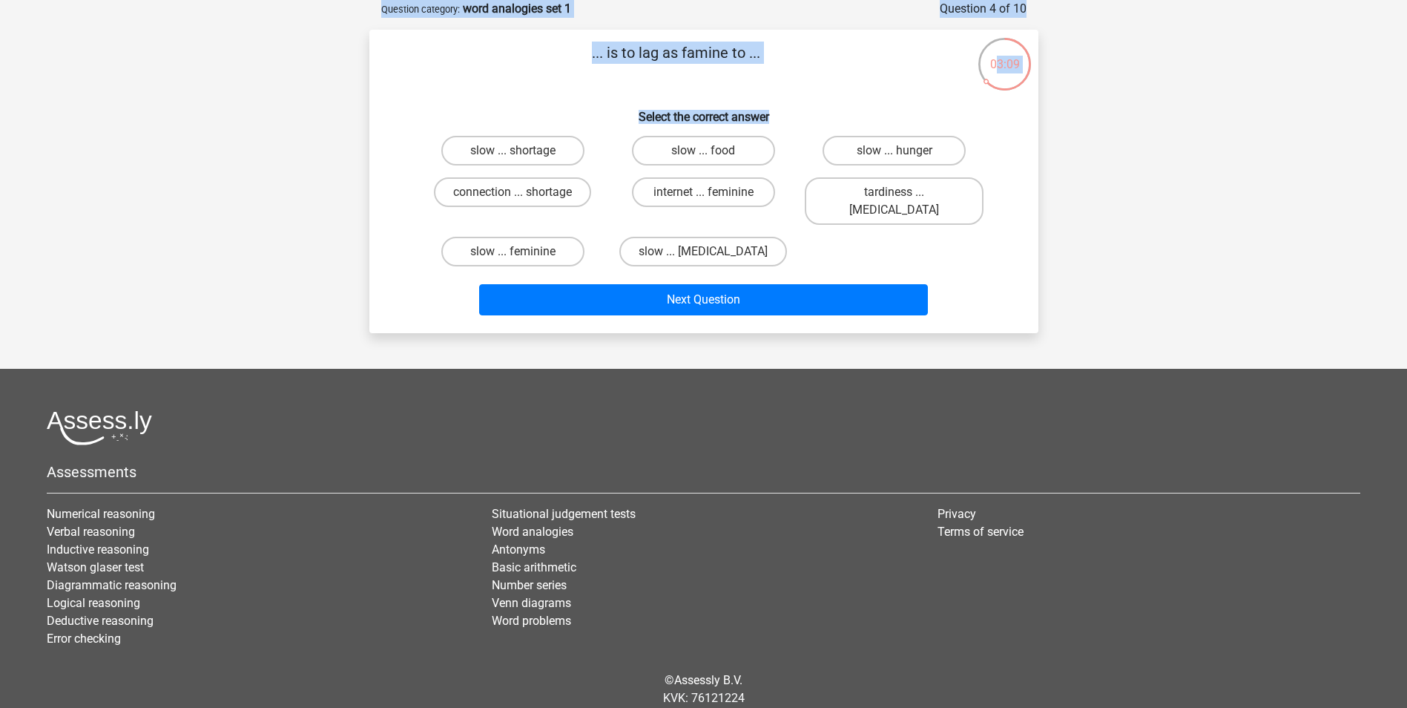
drag, startPoint x: 995, startPoint y: 79, endPoint x: 973, endPoint y: 96, distance: 28.0
click at [973, 96] on div "03:09 Question 4 of 10 Question category: word analogies set 1 ... is to lag as…" at bounding box center [704, 166] width 693 height 333
drag, startPoint x: 973, startPoint y: 96, endPoint x: 896, endPoint y: 56, distance: 86.3
click at [896, 56] on p "... is to lag as famine to ..." at bounding box center [676, 64] width 566 height 45
drag, startPoint x: 985, startPoint y: 66, endPoint x: 993, endPoint y: 99, distance: 34.4
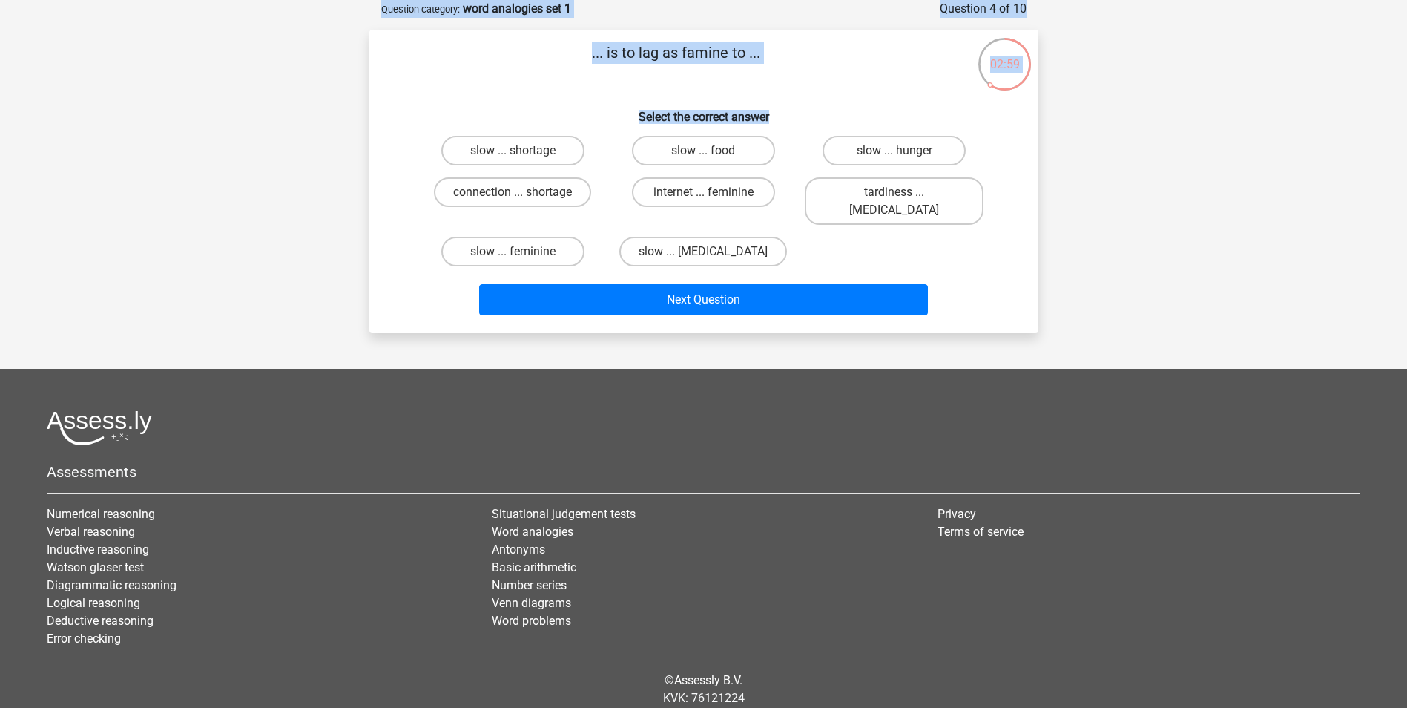
click at [993, 99] on div "02:59 Question 4 of 10 Question category: word analogies set 1 ... is to lag as…" at bounding box center [704, 166] width 693 height 333
click at [993, 99] on h6 "Select the correct answer" at bounding box center [704, 111] width 622 height 26
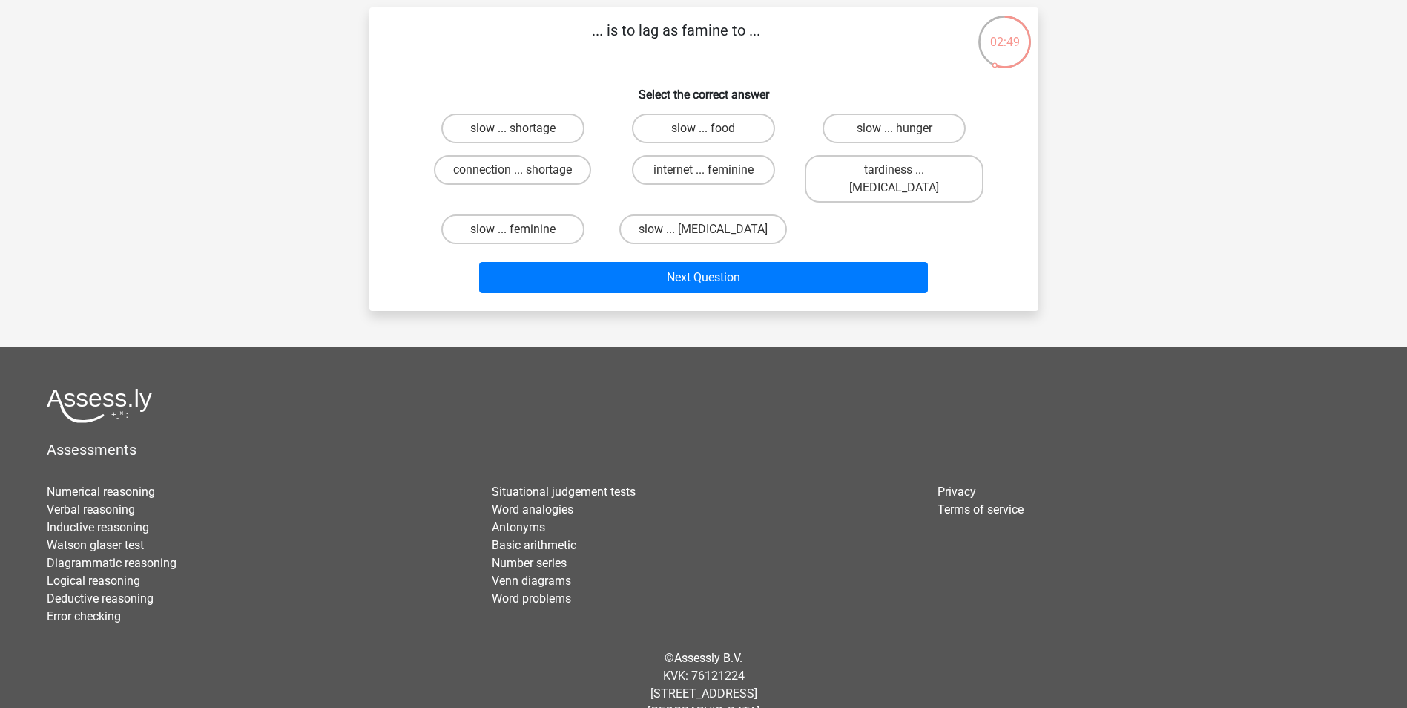
scroll to position [109, 0]
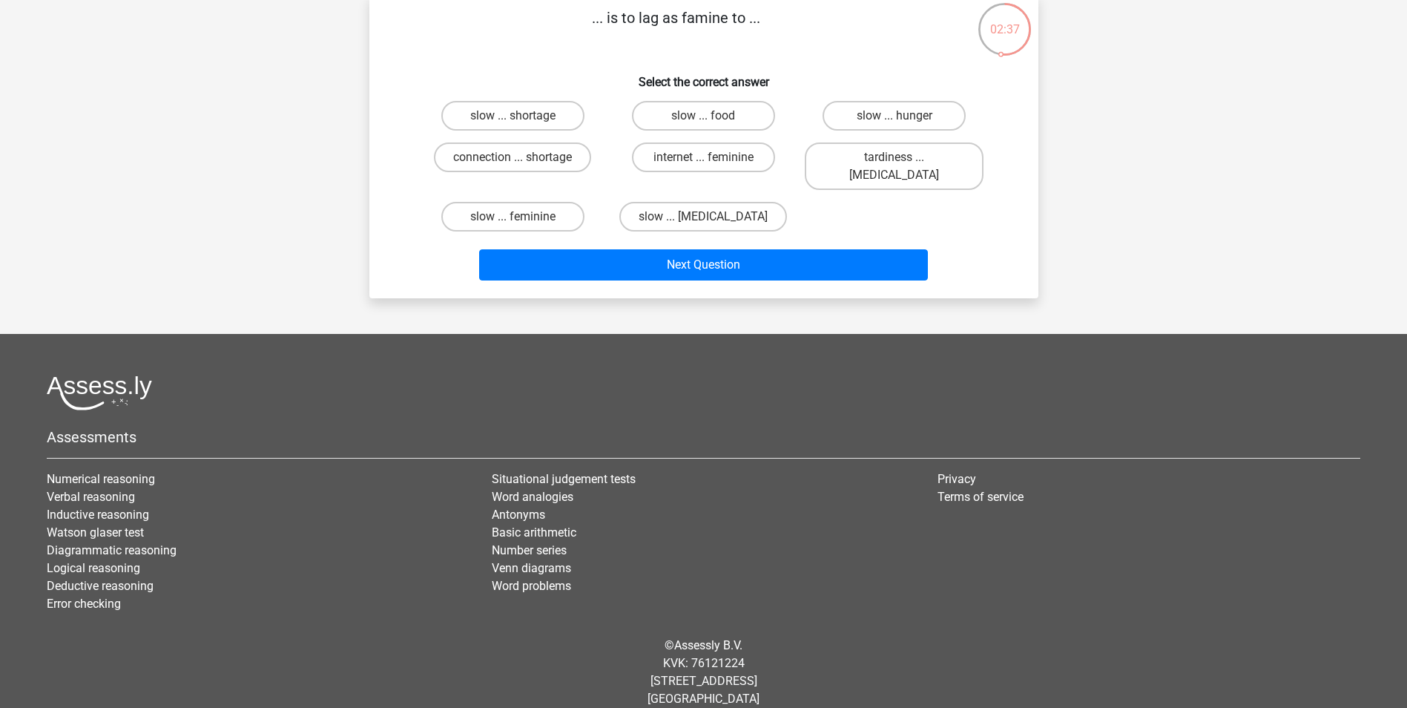
drag, startPoint x: 947, startPoint y: 508, endPoint x: 760, endPoint y: 611, distance: 213.2
click at [760, 625] on div "© Assessly B.V. KVK: 76121224 Damrak 375, 1012 ZJ Amsterdam The Netherlands" at bounding box center [704, 672] width 1336 height 95
click at [952, 122] on label "slow ... hunger" at bounding box center [894, 116] width 143 height 30
click at [904, 122] on input "slow ... hunger" at bounding box center [900, 121] width 10 height 10
radio input "true"
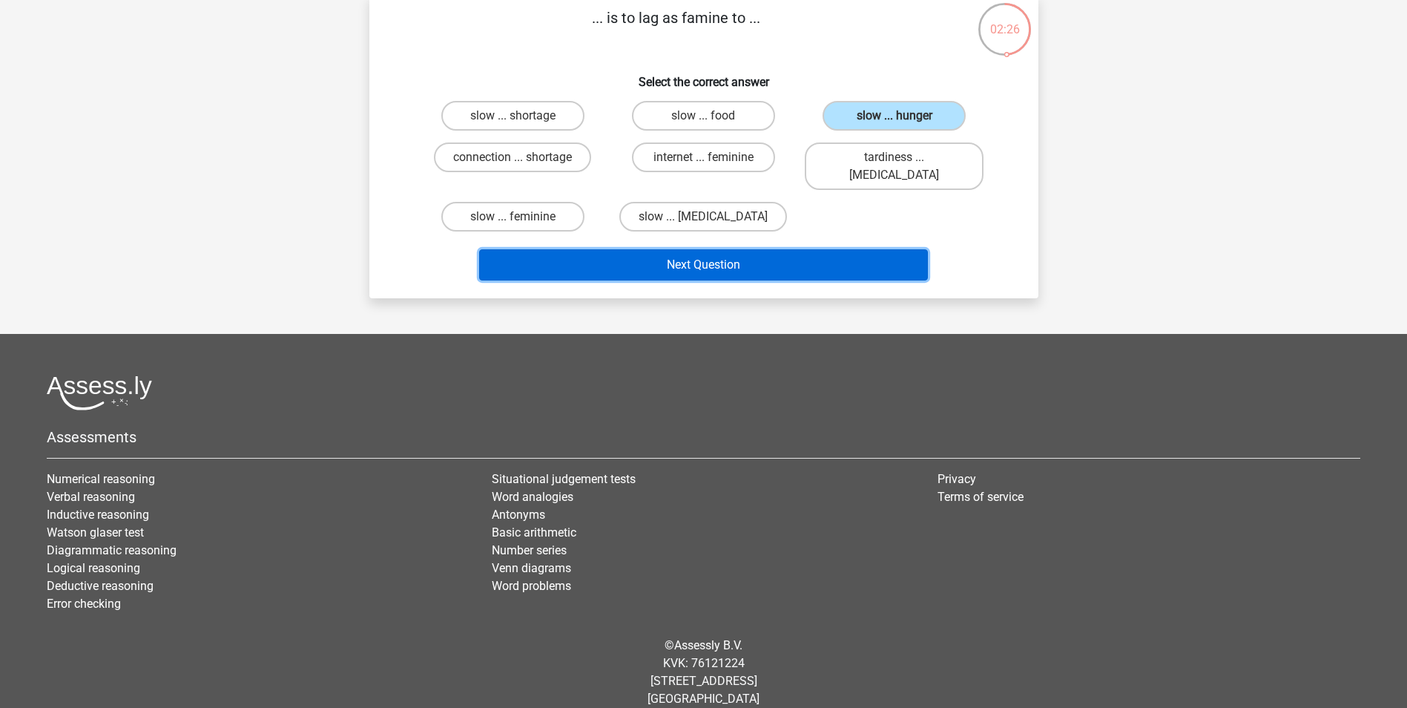
click at [828, 253] on button "Next Question" at bounding box center [703, 264] width 449 height 31
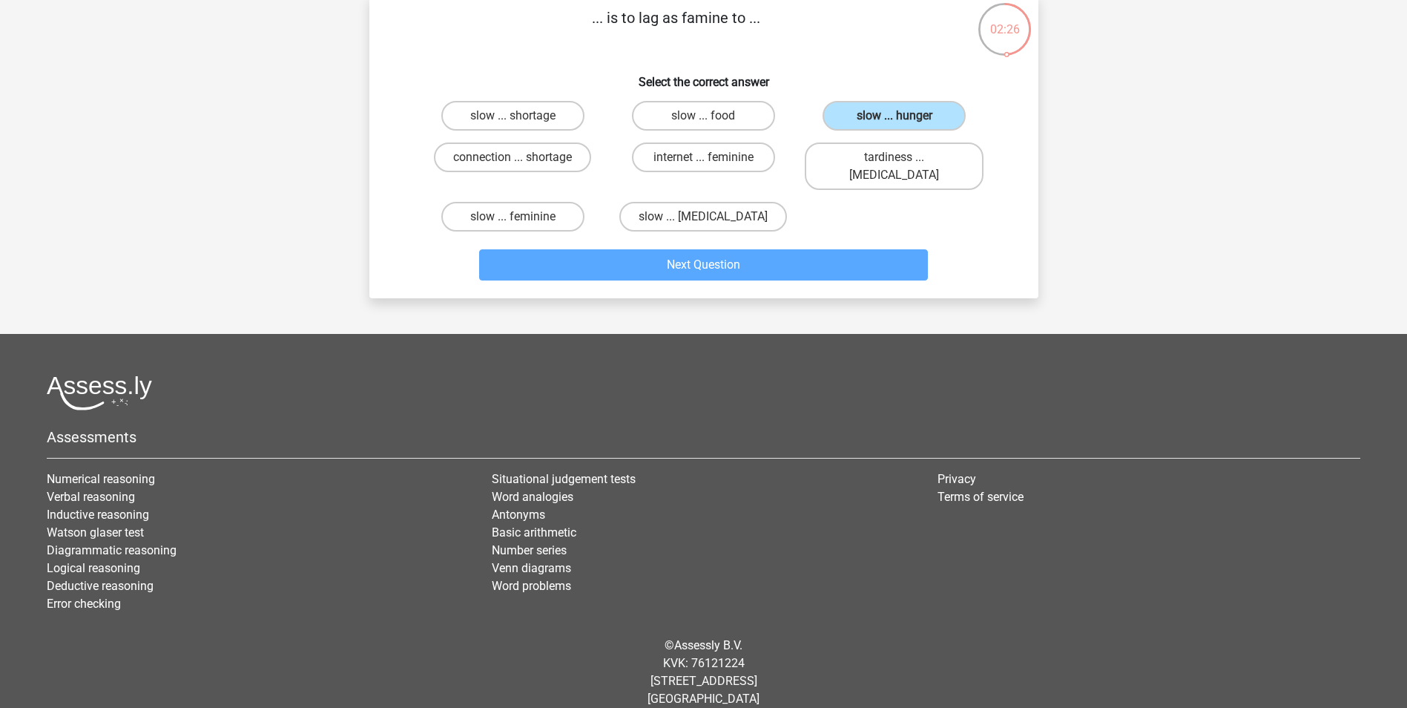
scroll to position [74, 0]
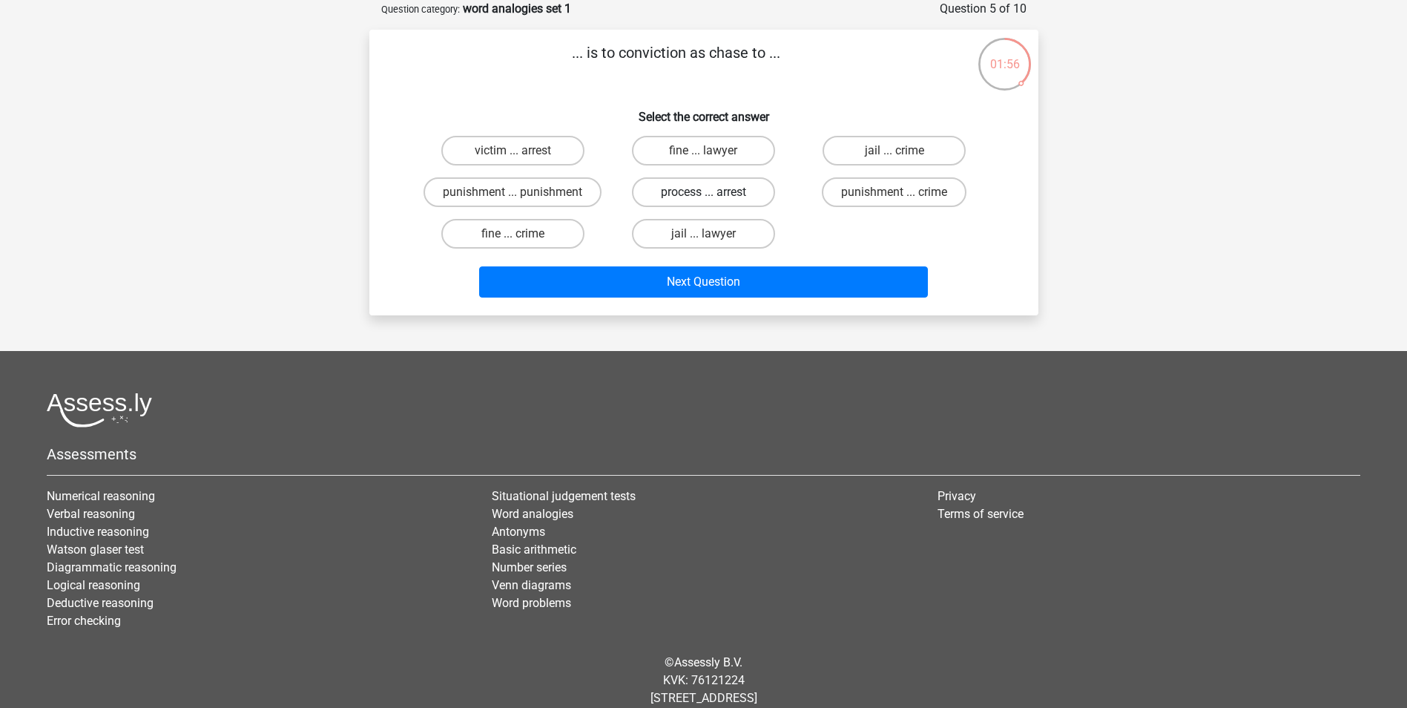
click at [735, 184] on label "process ... arrest" at bounding box center [703, 192] width 143 height 30
click at [713, 192] on input "process ... arrest" at bounding box center [708, 197] width 10 height 10
radio input "true"
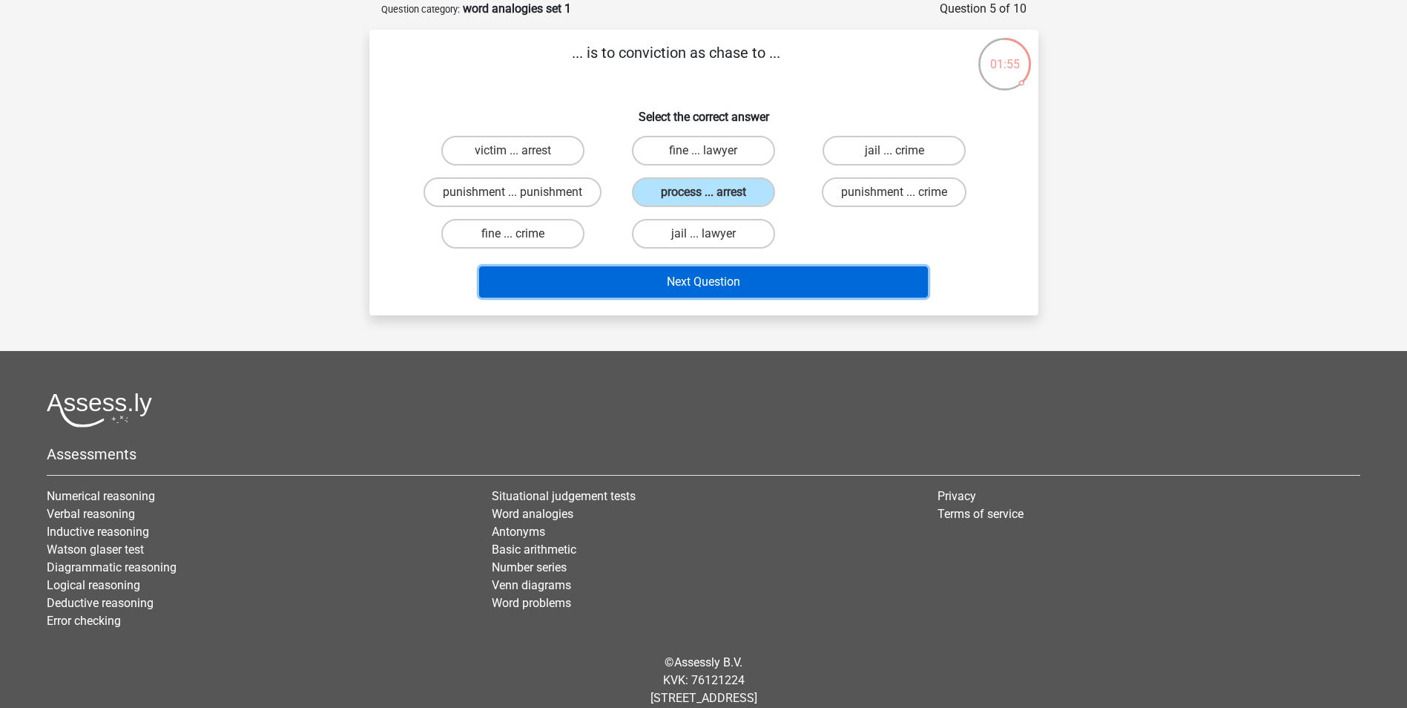
click at [767, 277] on button "Next Question" at bounding box center [703, 281] width 449 height 31
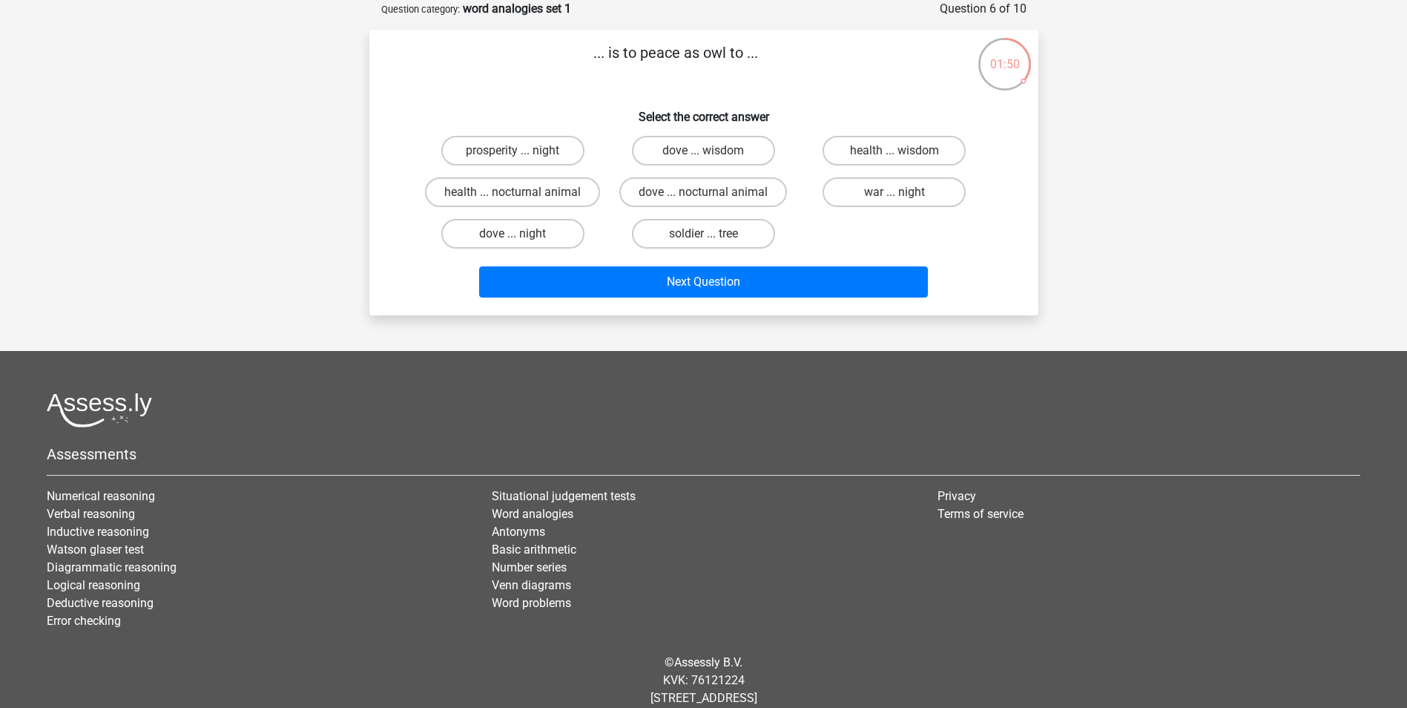
click at [706, 151] on input "dove ... wisdom" at bounding box center [708, 156] width 10 height 10
radio input "true"
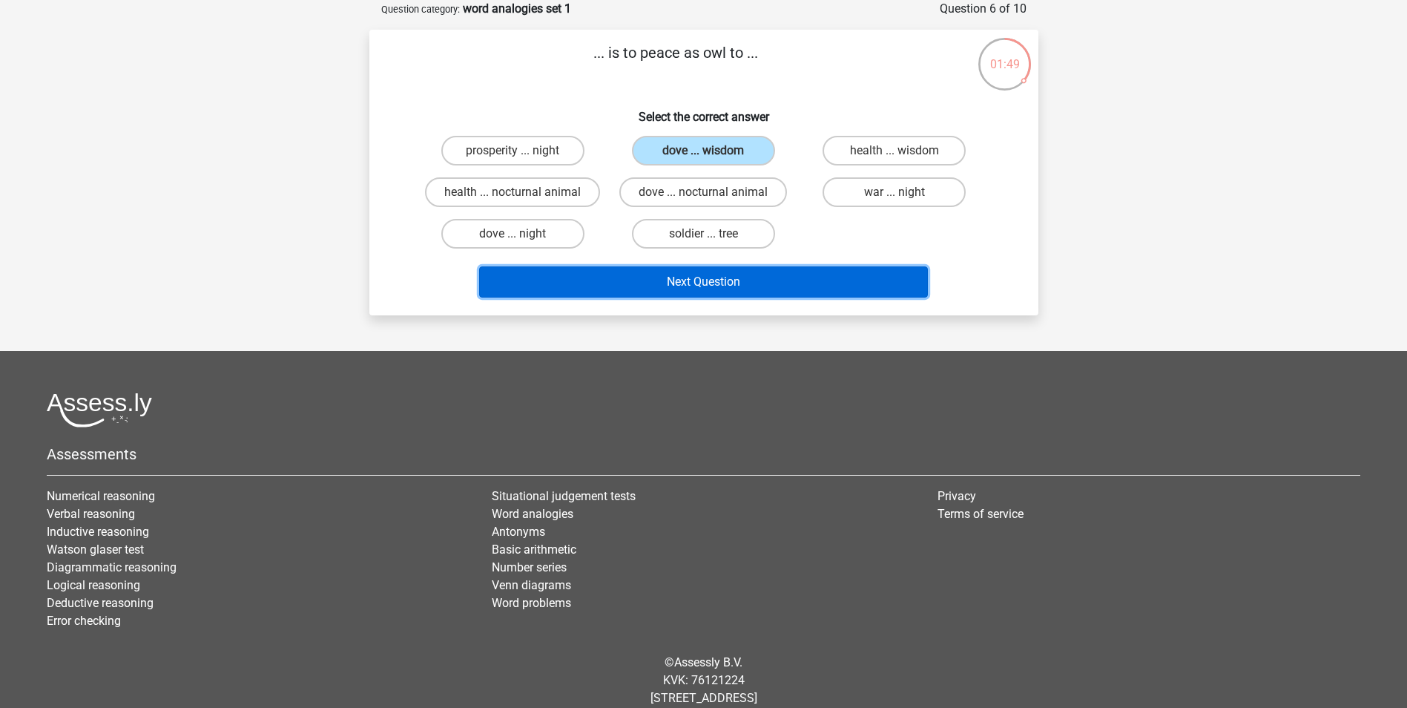
click at [727, 290] on button "Next Question" at bounding box center [703, 281] width 449 height 31
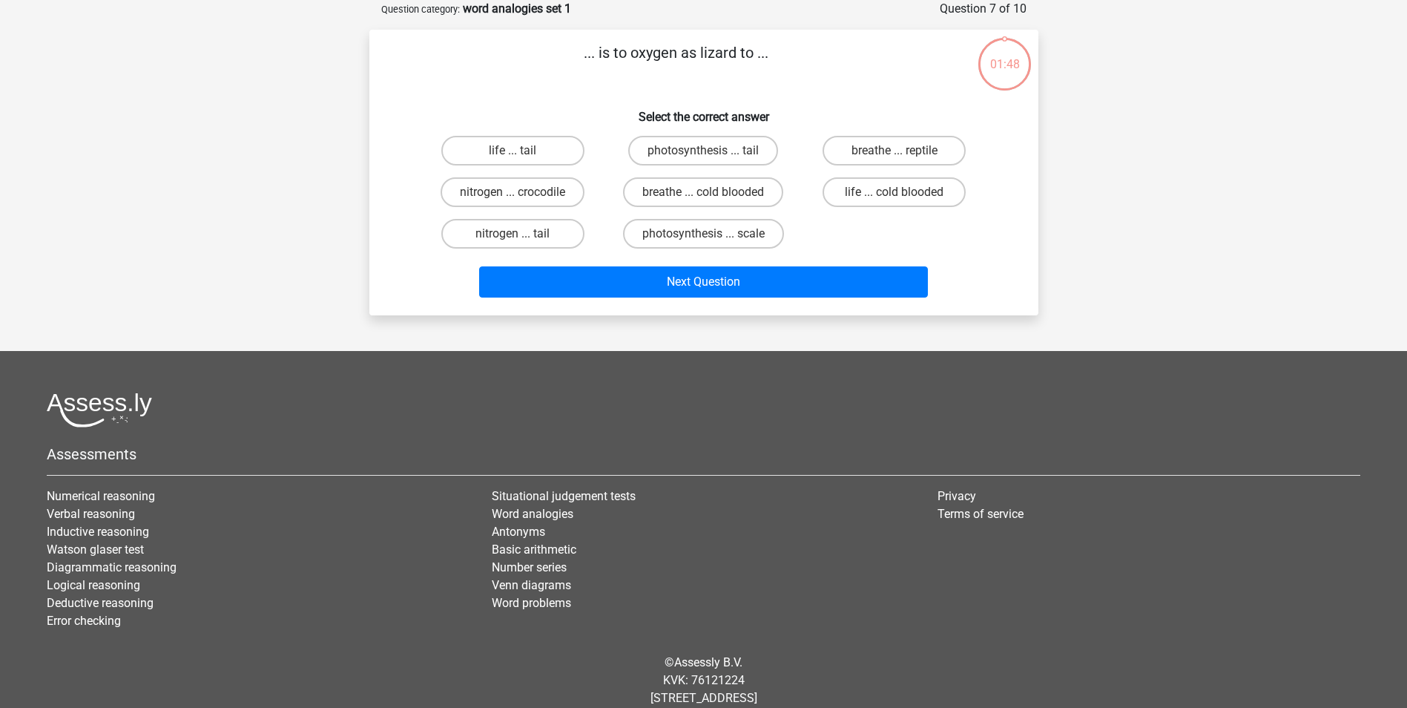
drag, startPoint x: 584, startPoint y: 59, endPoint x: 788, endPoint y: 71, distance: 204.4
click at [788, 71] on p "... is to oxygen as lizard to ..." at bounding box center [676, 64] width 566 height 45
click at [783, 75] on p "... is to oxygen as lizard to ..." at bounding box center [676, 64] width 566 height 45
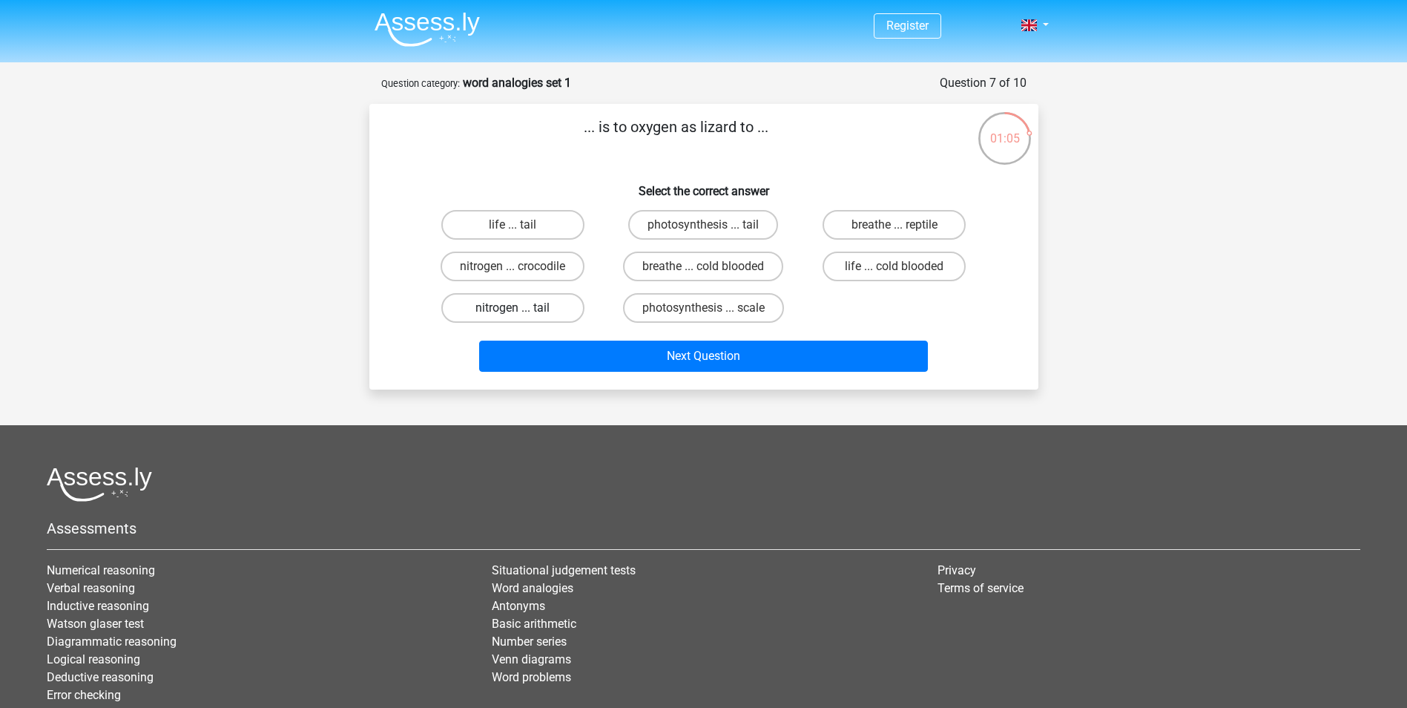
click at [557, 307] on label "nitrogen ... tail" at bounding box center [512, 308] width 143 height 30
click at [522, 308] on input "nitrogen ... tail" at bounding box center [518, 313] width 10 height 10
radio input "true"
click at [573, 272] on label "nitrogen ... crocodile" at bounding box center [513, 267] width 144 height 30
click at [522, 272] on input "nitrogen ... crocodile" at bounding box center [518, 271] width 10 height 10
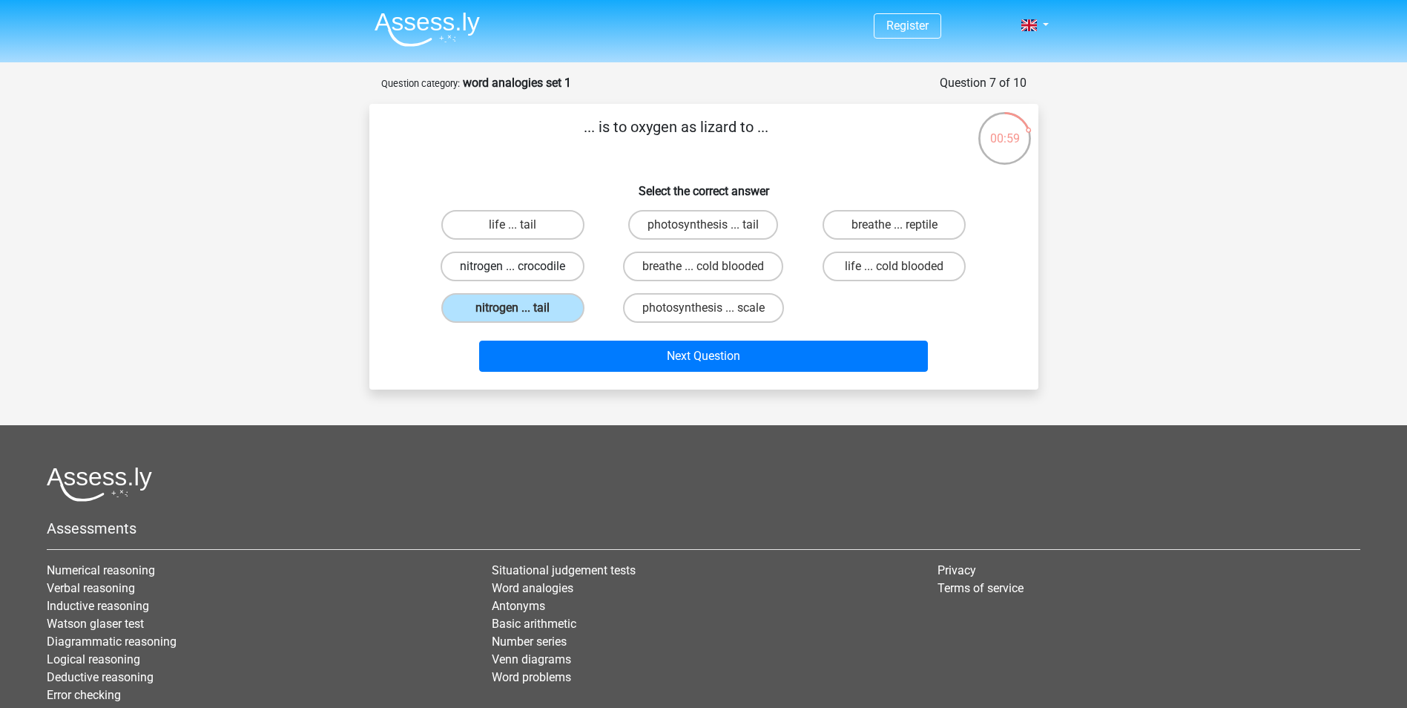
radio input "true"
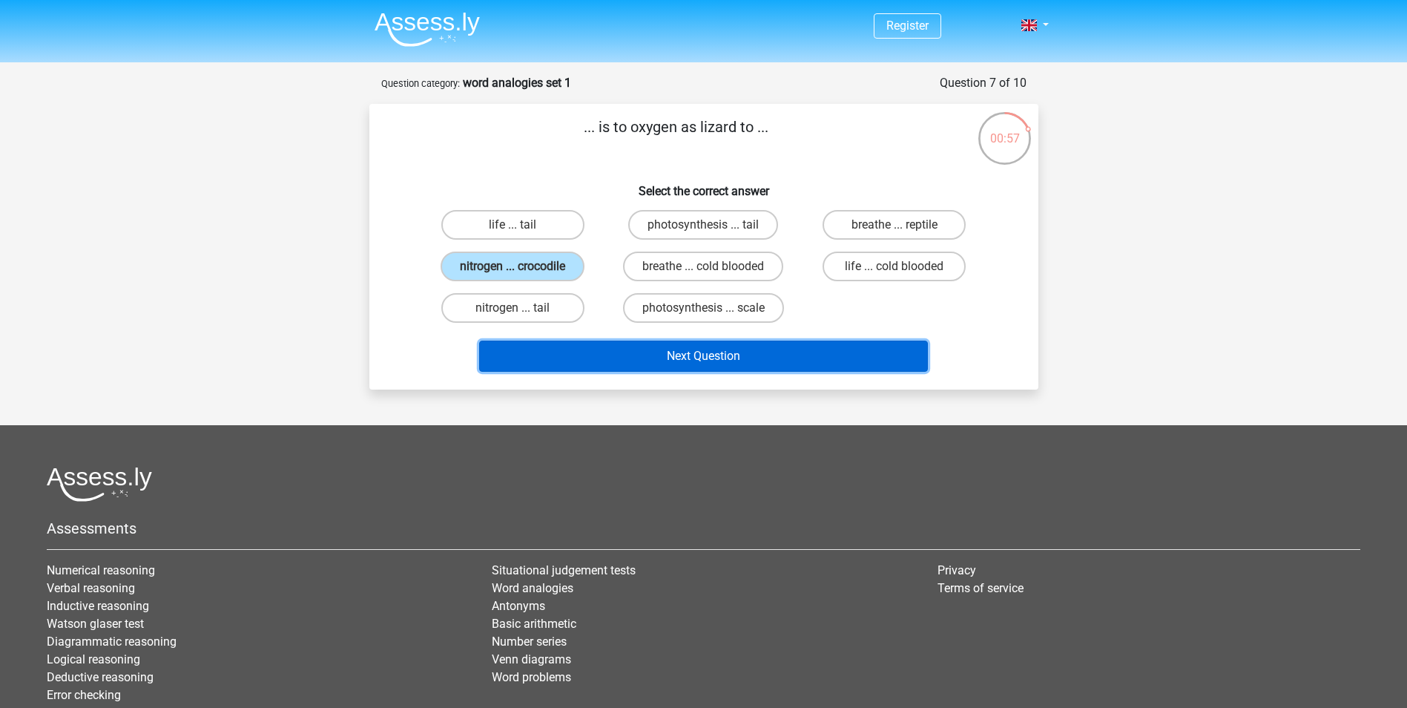
click at [640, 358] on button "Next Question" at bounding box center [703, 356] width 449 height 31
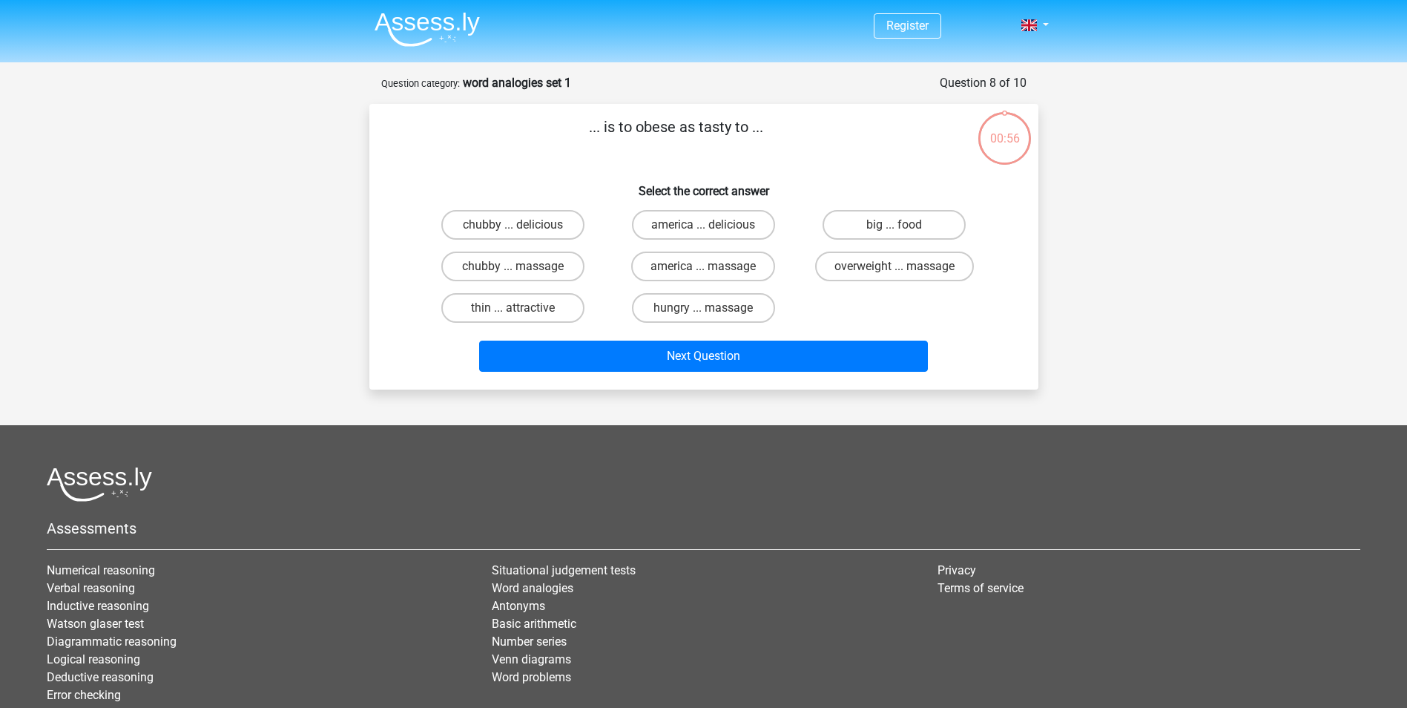
scroll to position [74, 0]
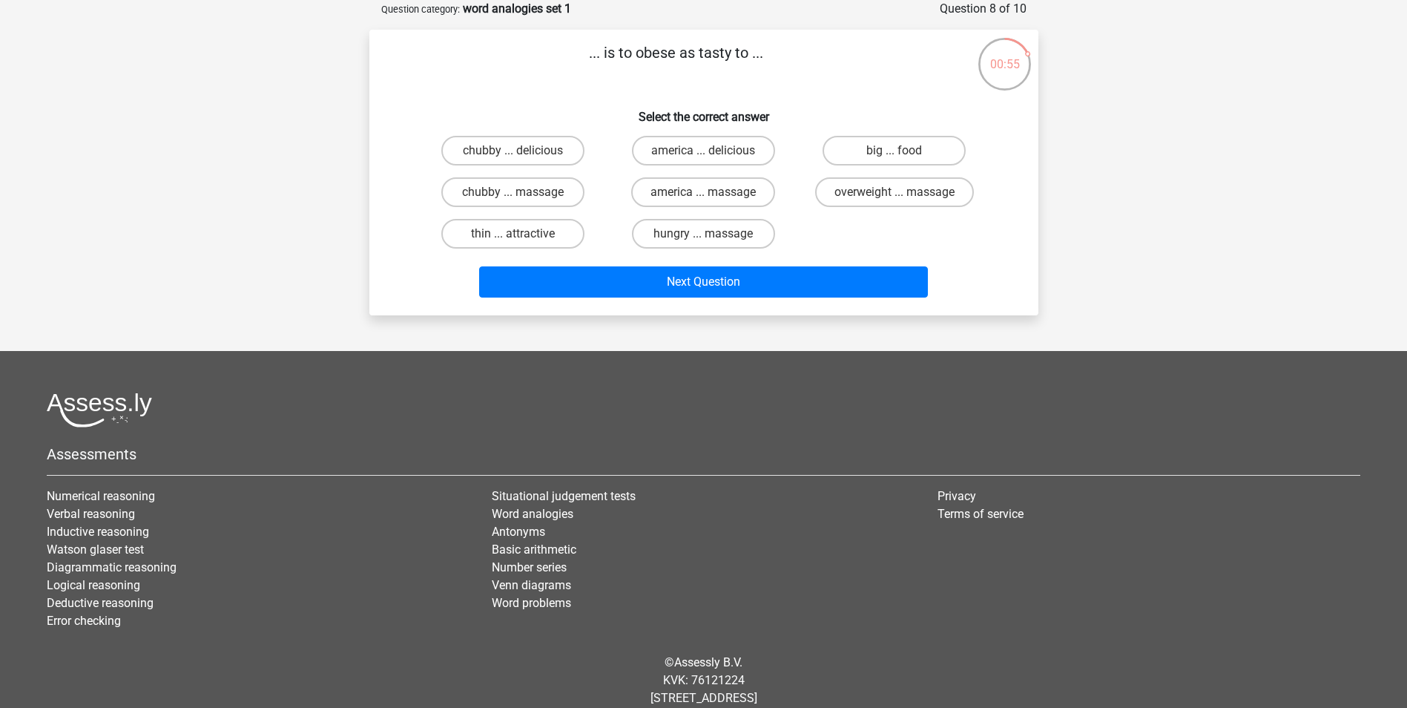
drag, startPoint x: 988, startPoint y: 80, endPoint x: 982, endPoint y: 89, distance: 11.1
click at [1033, 6] on div "00:55" at bounding box center [1033, 6] width 0 height 0
click at [519, 149] on label "chubby ... delicious" at bounding box center [512, 151] width 143 height 30
click at [519, 151] on input "chubby ... delicious" at bounding box center [518, 156] width 10 height 10
radio input "true"
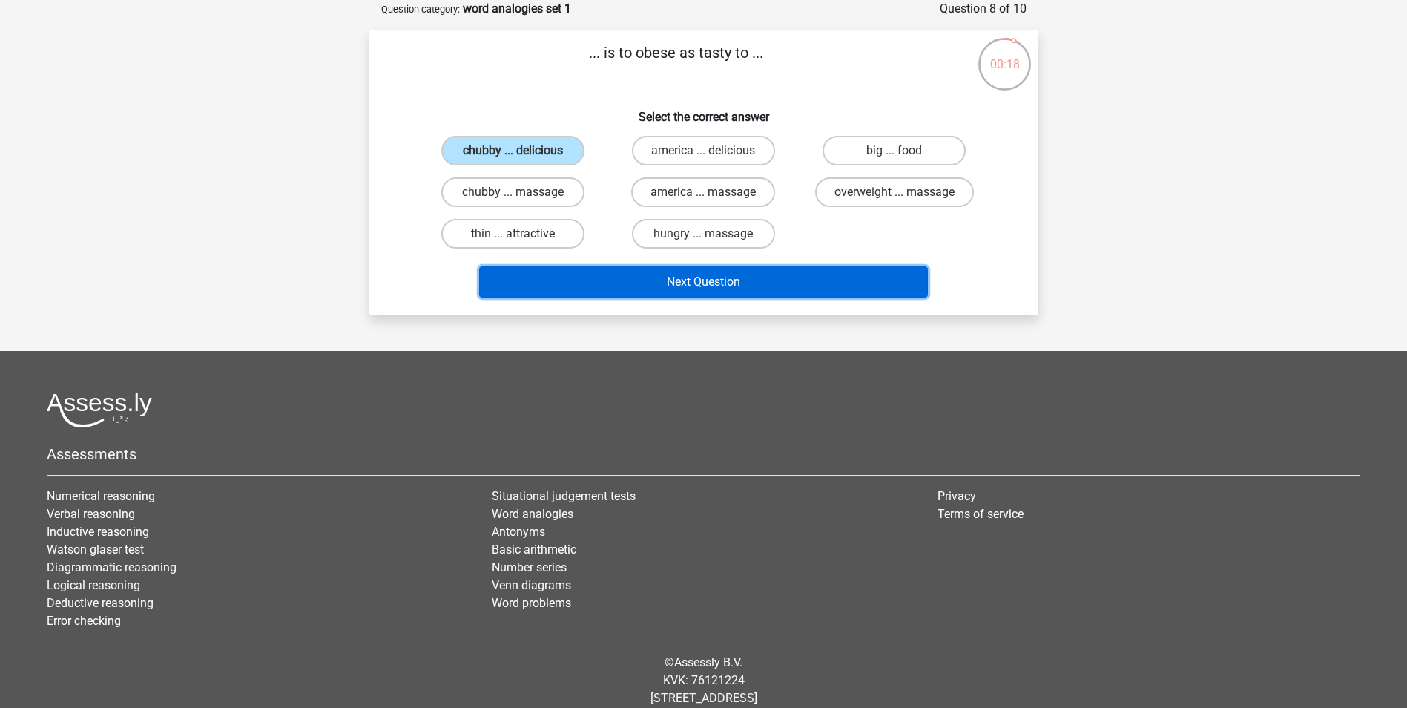
click at [662, 287] on button "Next Question" at bounding box center [703, 281] width 449 height 31
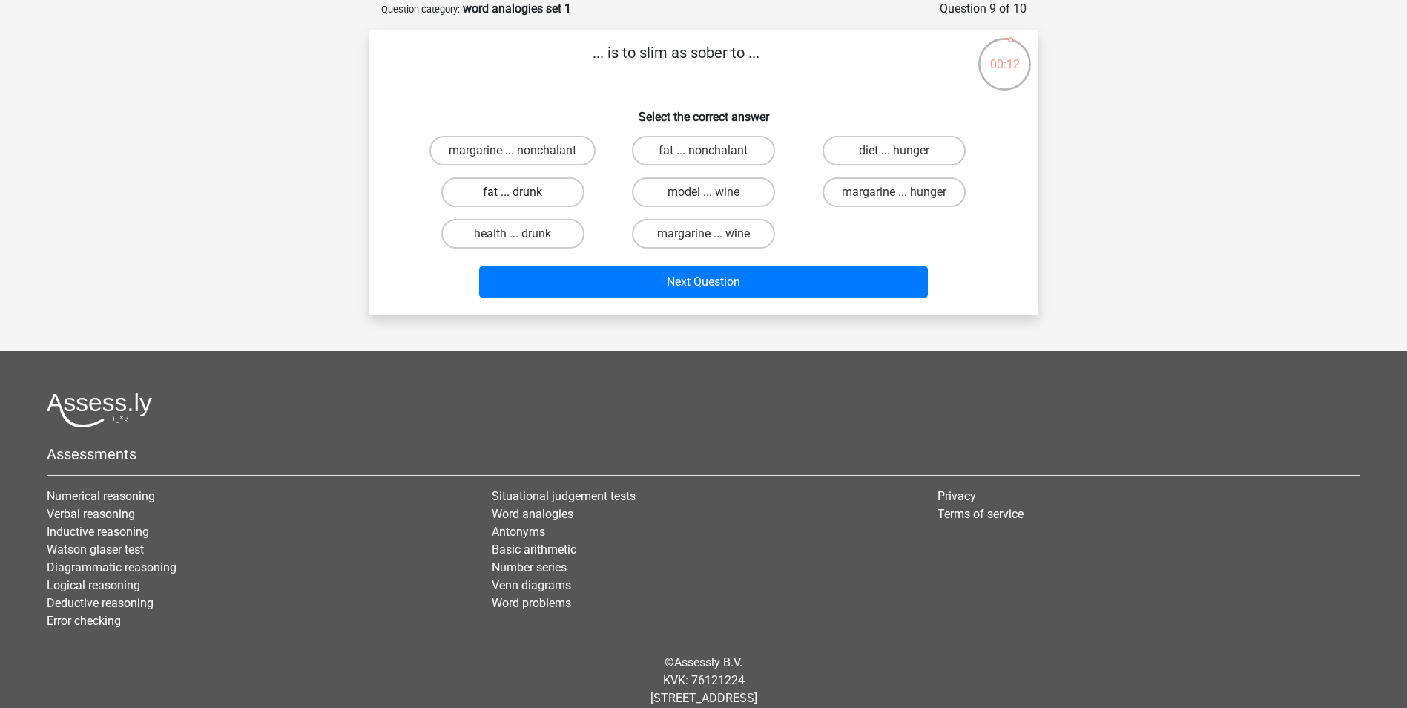
click at [543, 192] on label "fat ... drunk" at bounding box center [512, 192] width 143 height 30
click at [522, 192] on input "fat ... drunk" at bounding box center [518, 197] width 10 height 10
radio input "true"
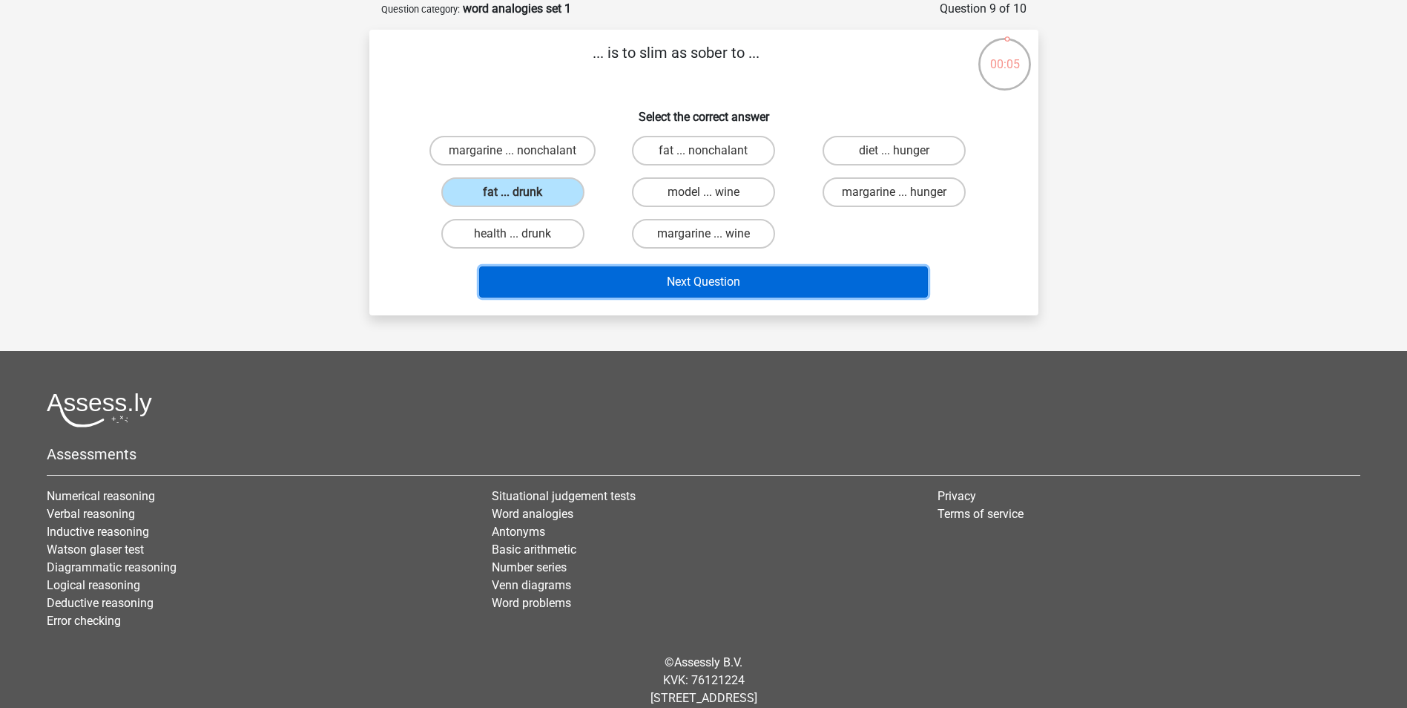
click at [661, 291] on button "Next Question" at bounding box center [703, 281] width 449 height 31
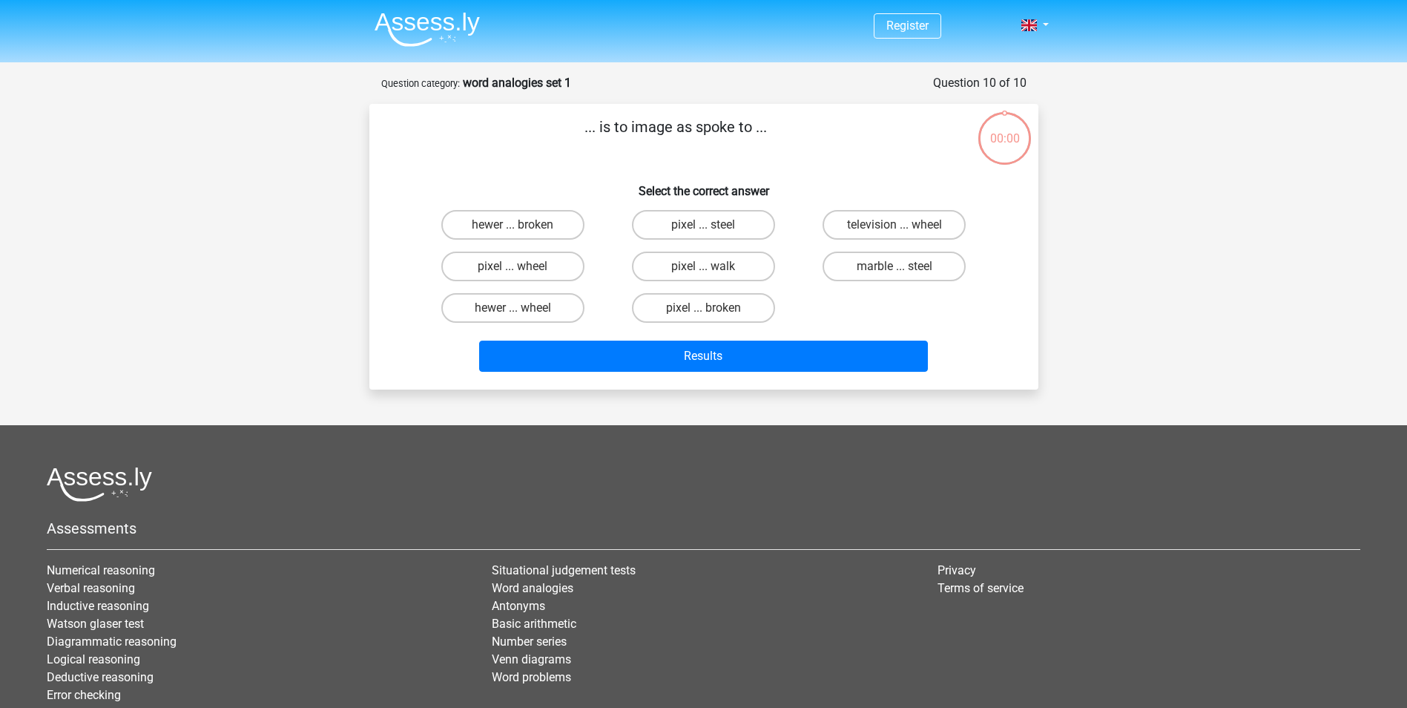
scroll to position [74, 0]
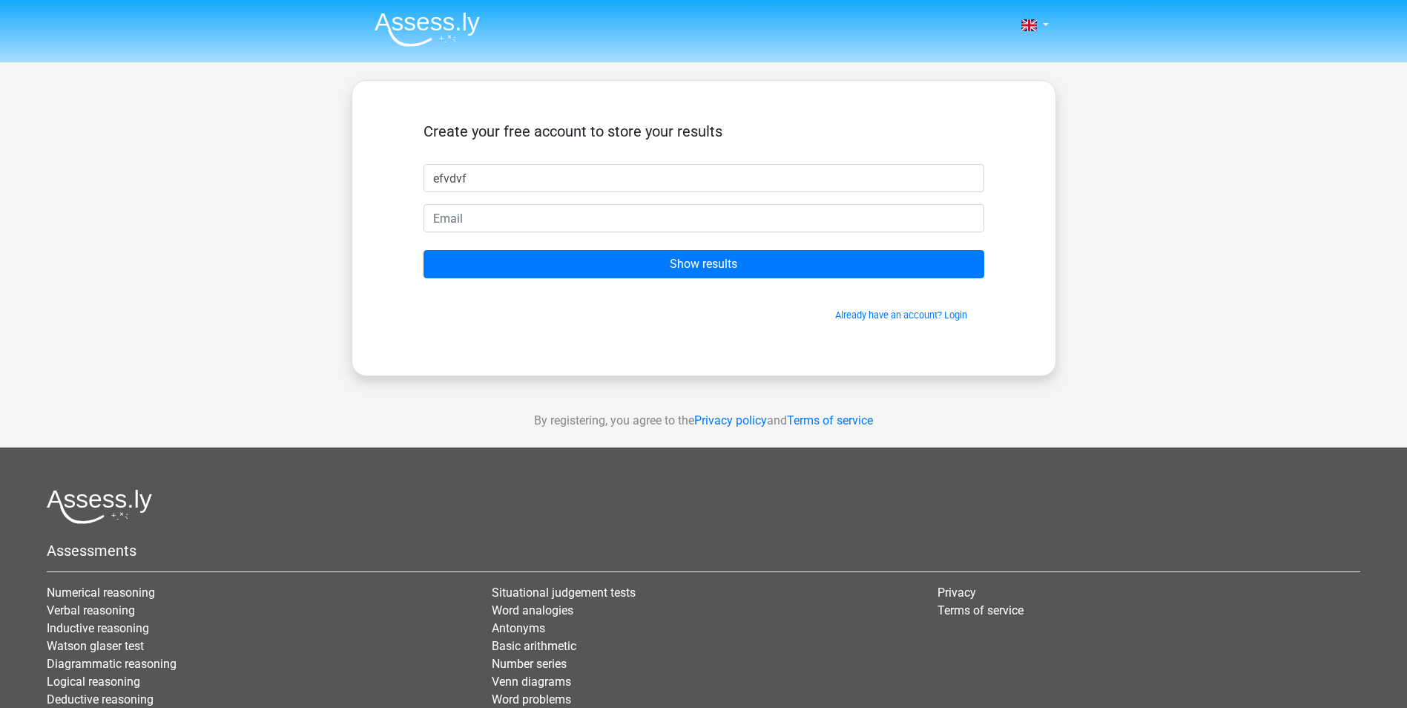
type input "efvdvf"
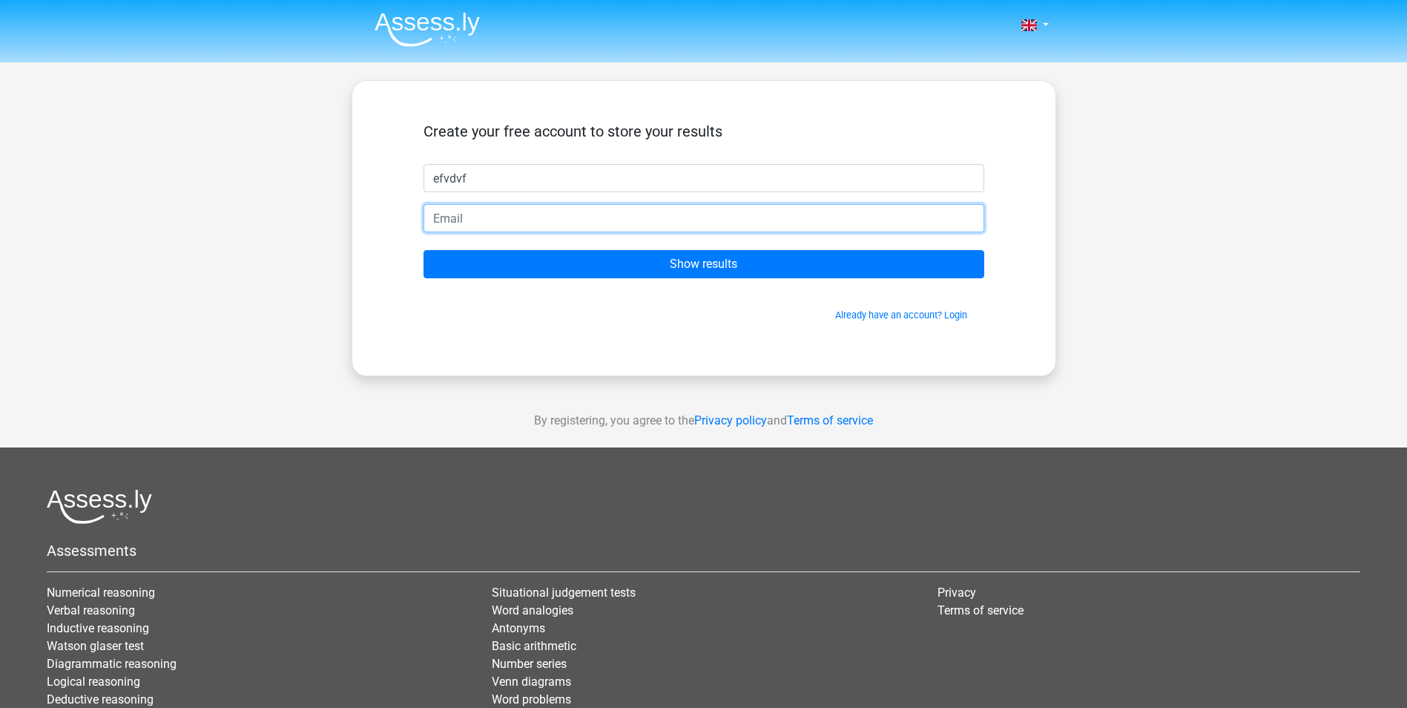
click at [587, 214] on input "email" at bounding box center [704, 218] width 561 height 28
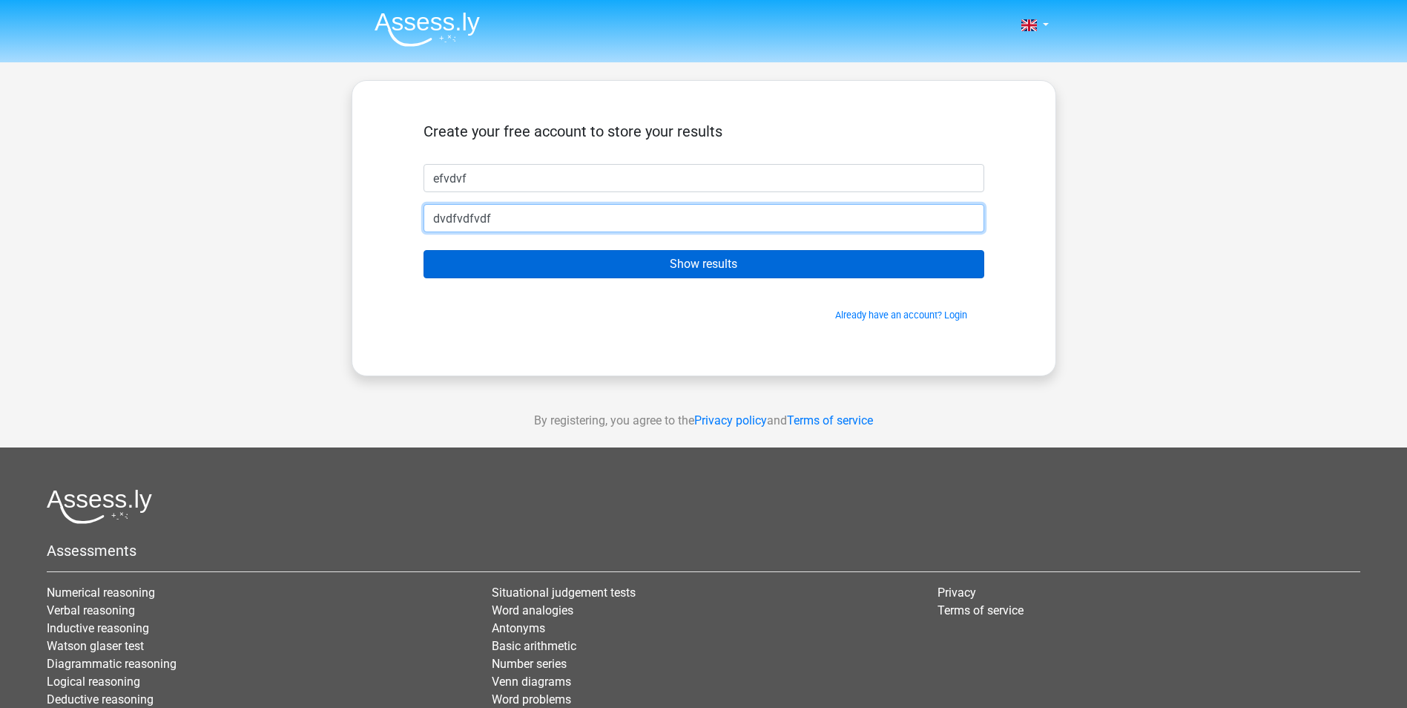
type input "dvdfvdfvdf"
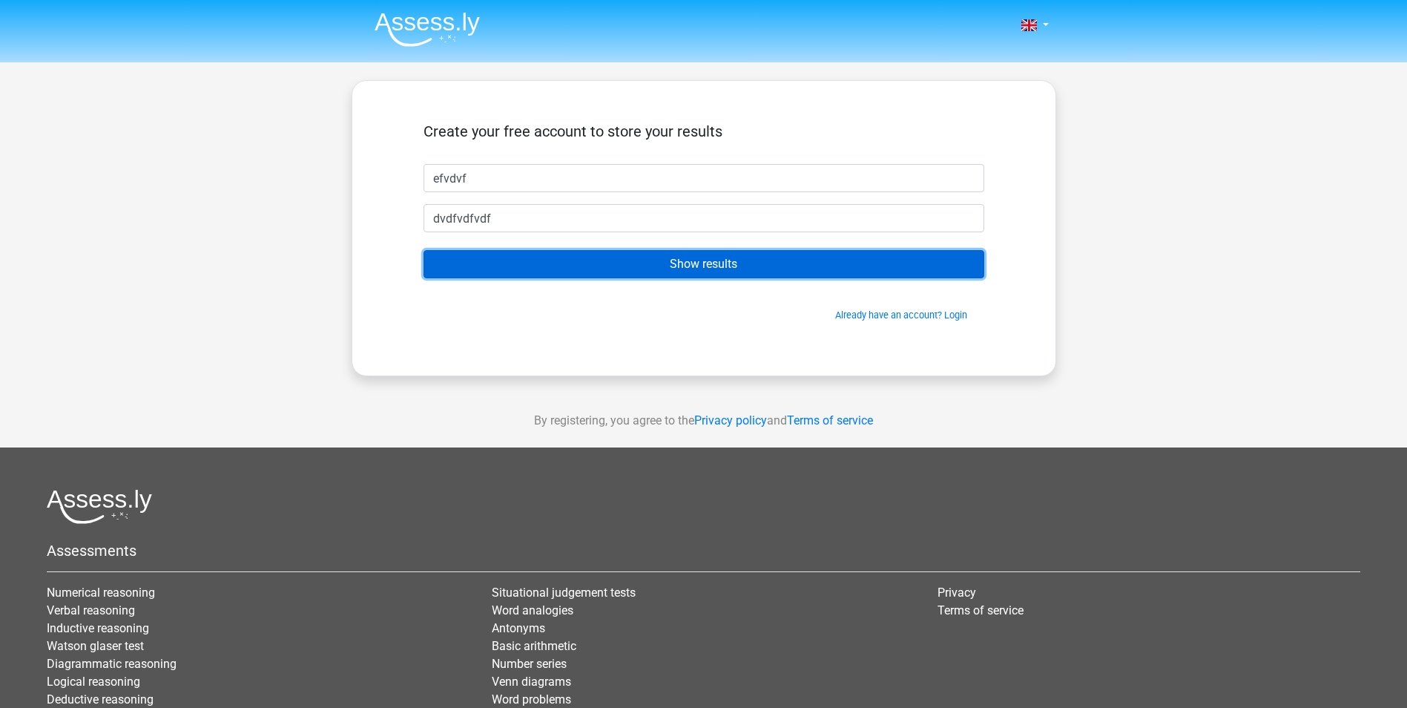
click at [695, 269] on input "Show results" at bounding box center [704, 264] width 561 height 28
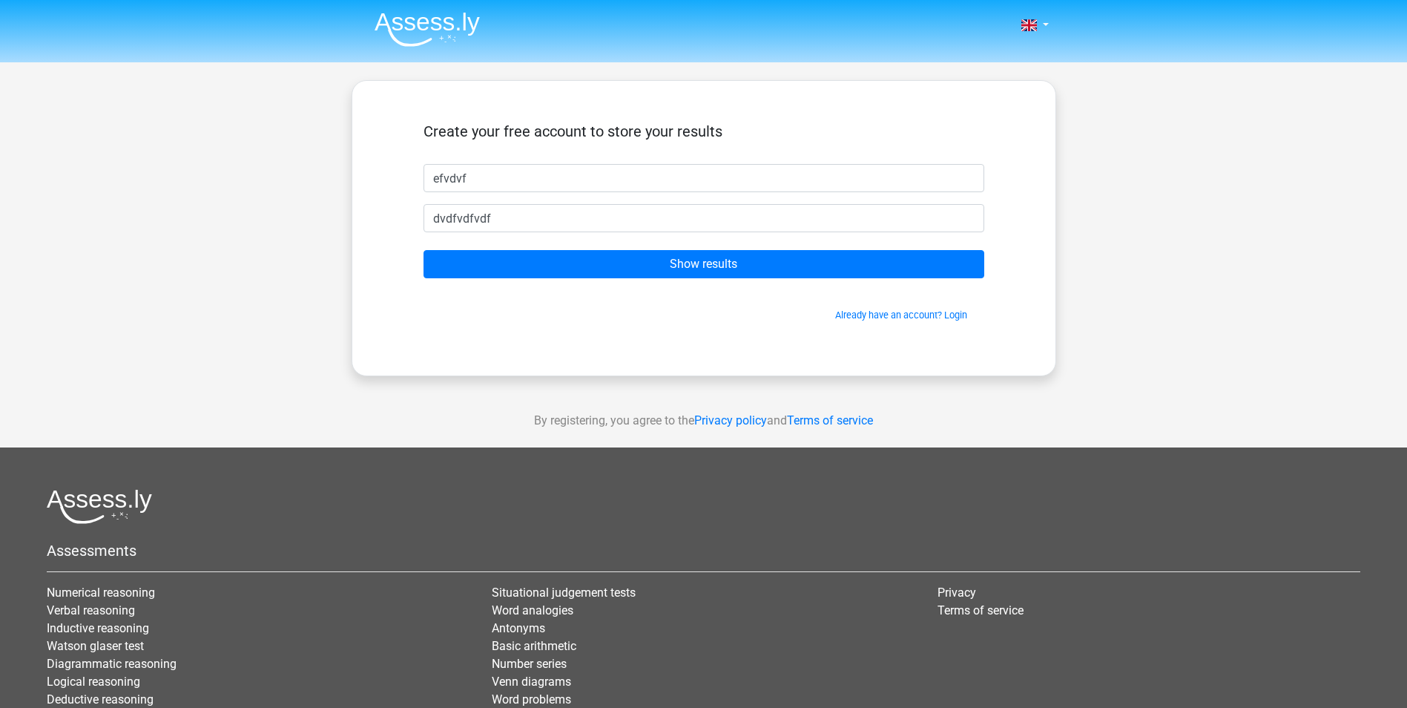
click at [658, 309] on span "Already have an account? Login" at bounding box center [704, 315] width 549 height 14
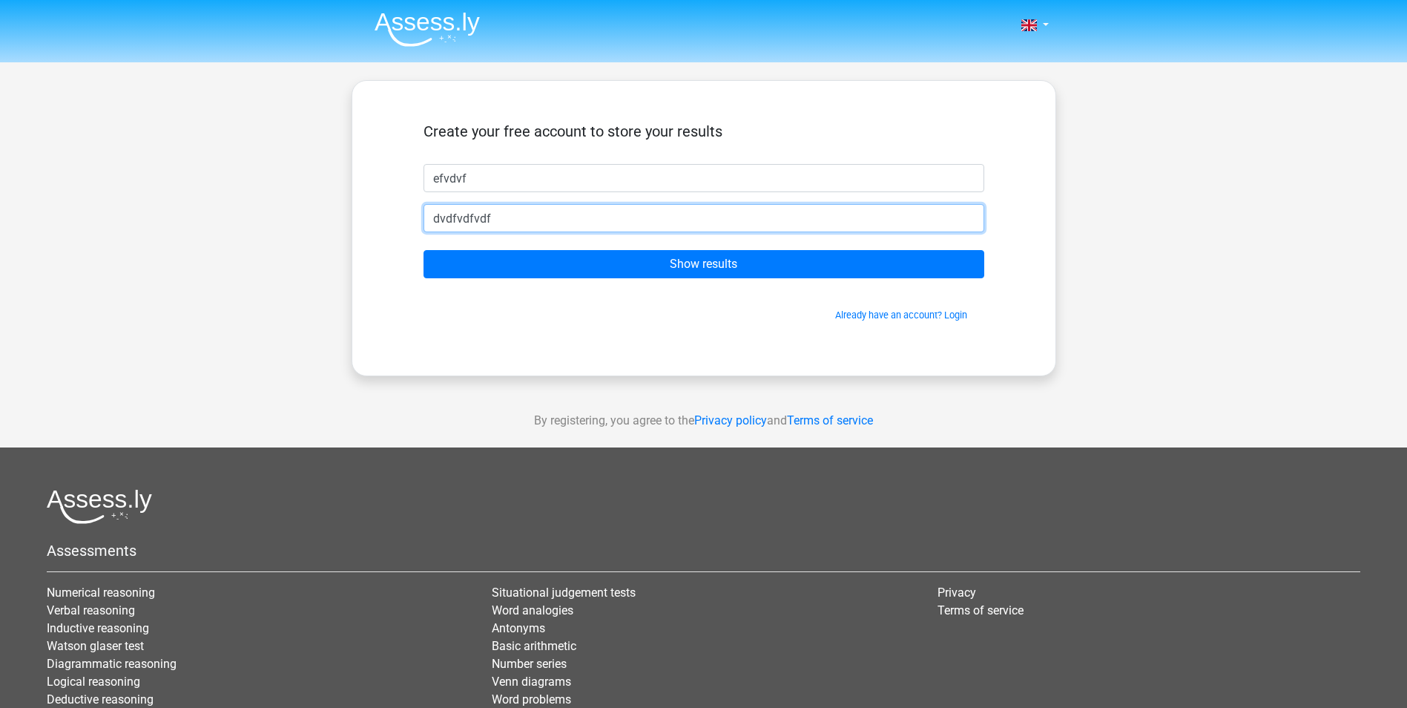
click at [571, 225] on input "dvdfvdfvdf" at bounding box center [704, 218] width 561 height 28
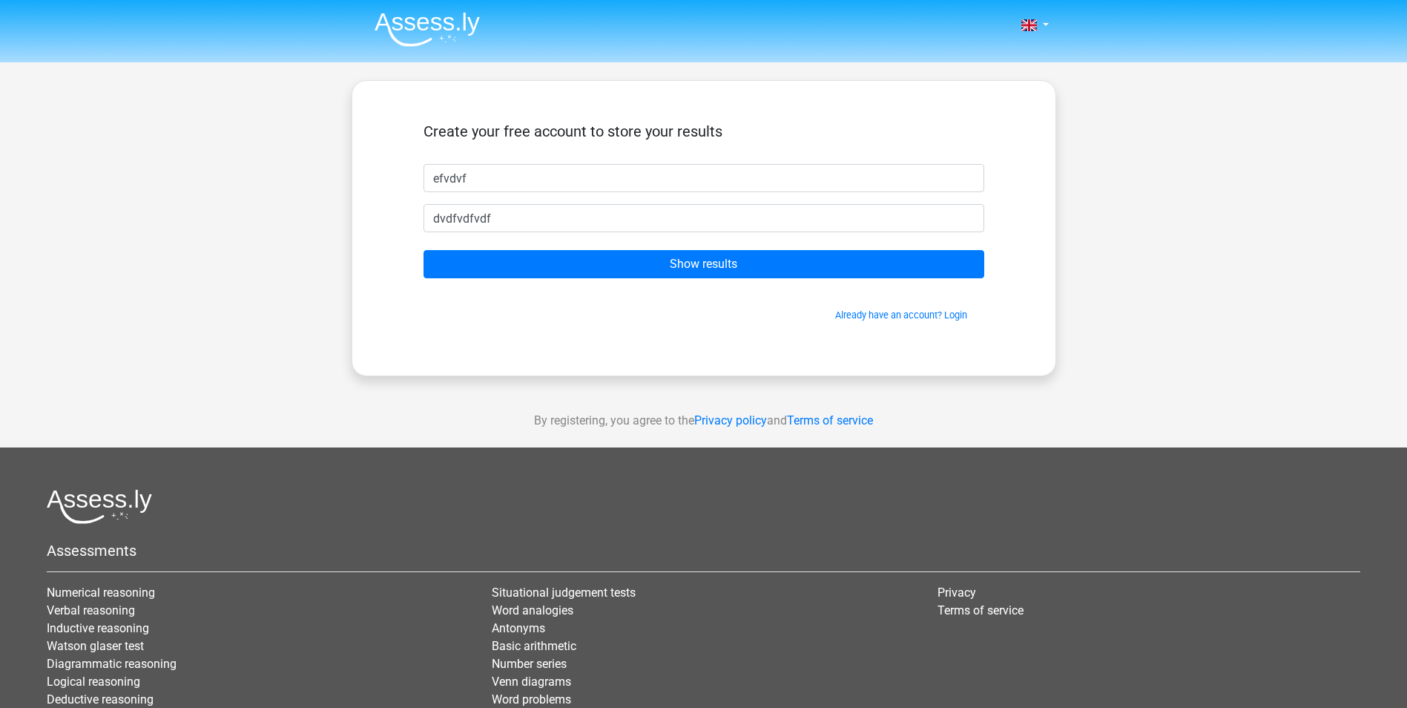
click at [437, 41] on img at bounding box center [427, 29] width 105 height 35
